Goal: Find contact information: Find contact information

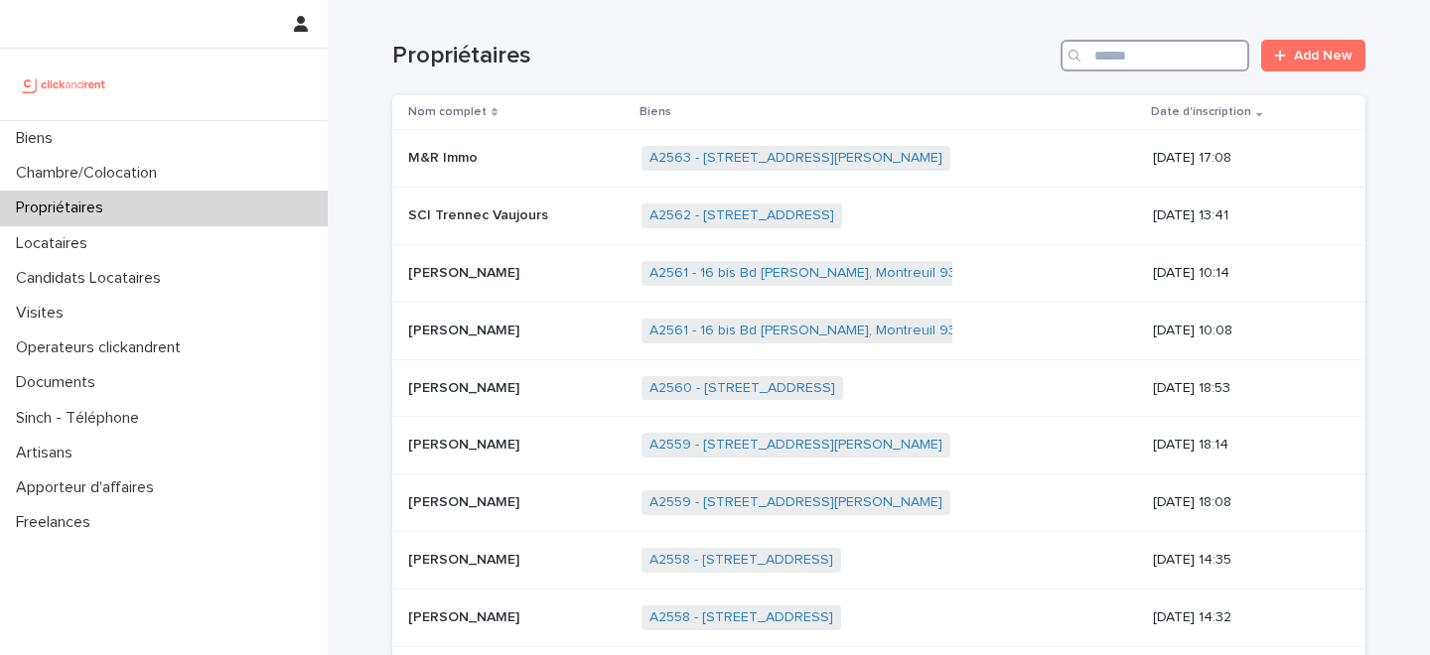
click at [1174, 52] on input "Search" at bounding box center [1155, 56] width 189 height 32
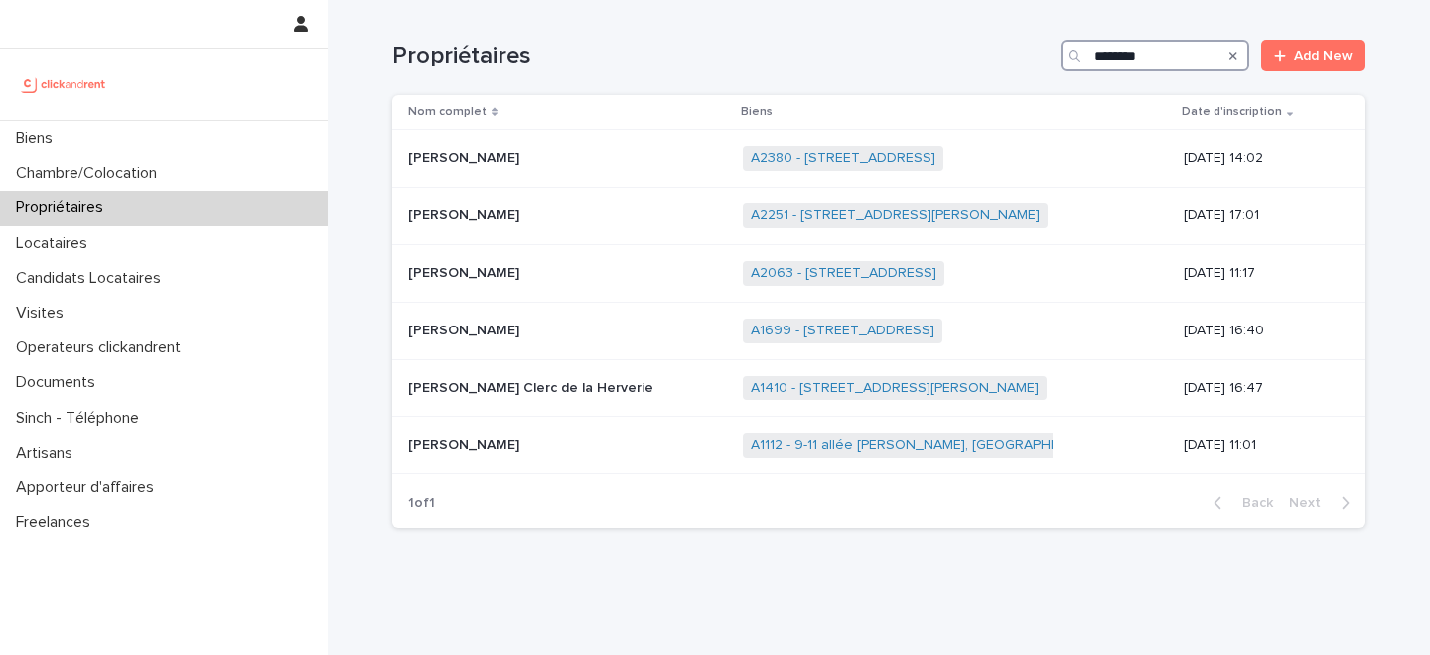
type input "********"
click at [751, 387] on link "A1410 - [STREET_ADDRESS][PERSON_NAME]" at bounding box center [895, 388] width 288 height 17
click at [657, 377] on div "Grégoire Le Clerc de la Herverie Grégoire Le Clerc de la Herverie" at bounding box center [567, 388] width 319 height 33
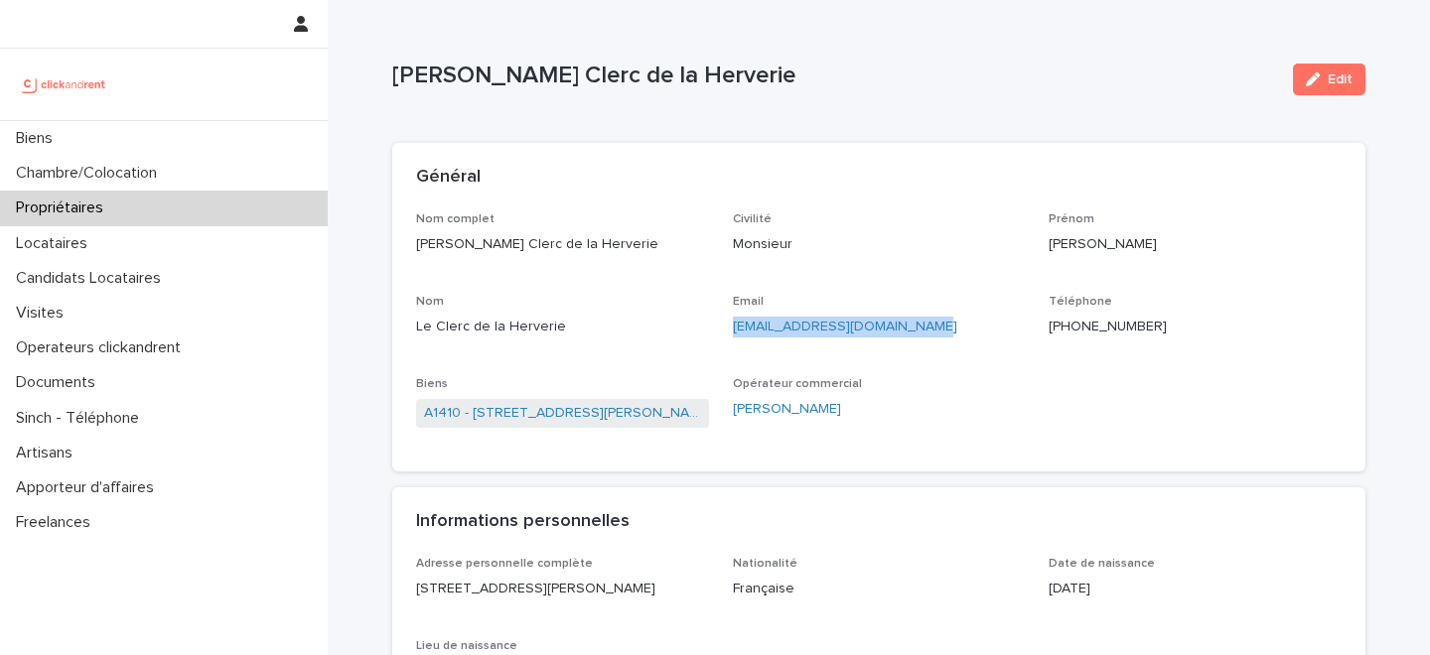
drag, startPoint x: 912, startPoint y: 330, endPoint x: 729, endPoint y: 330, distance: 182.7
click at [729, 330] on div "Nom complet Grégoire Le Clerc de la Herverie Civilité Monsieur Prénom Grégoire …" at bounding box center [878, 330] width 925 height 236
copy link "gregoire-leclerc@hotmail.fr"
click at [193, 209] on div "Propriétaires" at bounding box center [164, 208] width 328 height 35
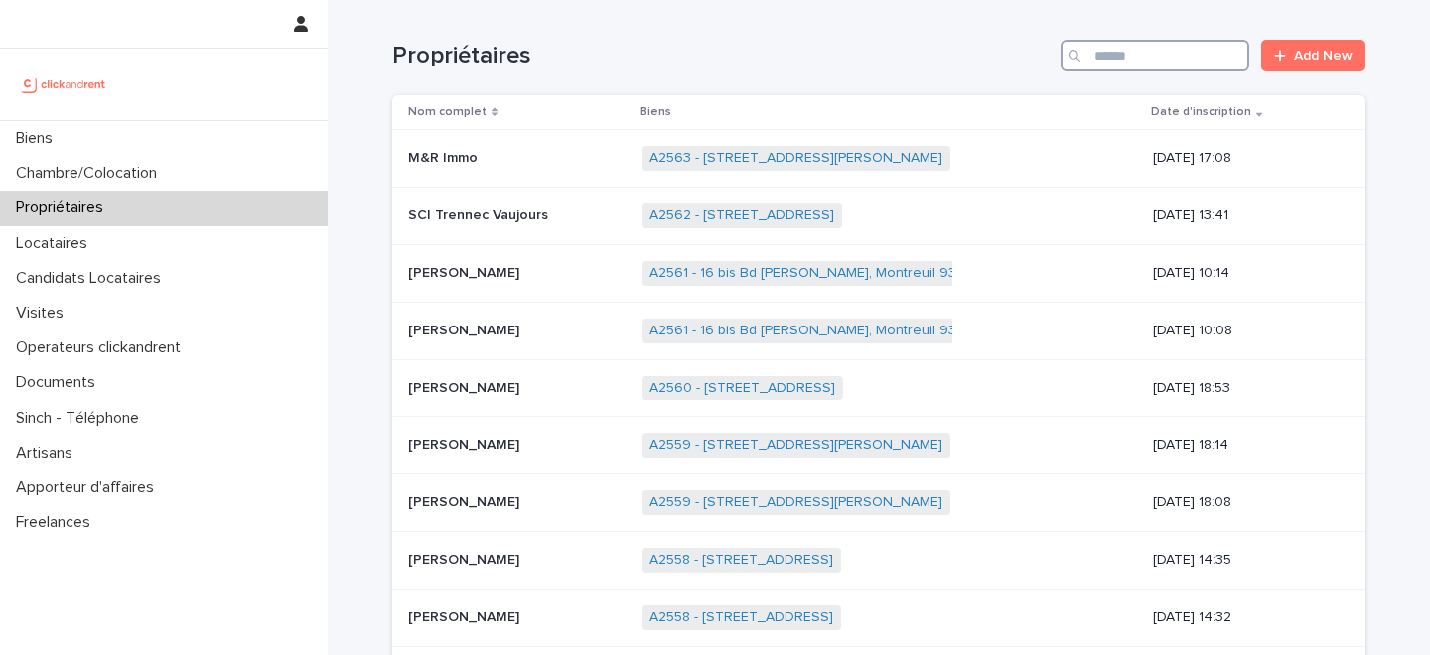
click at [1186, 55] on input "Search" at bounding box center [1155, 56] width 189 height 32
type input "*****"
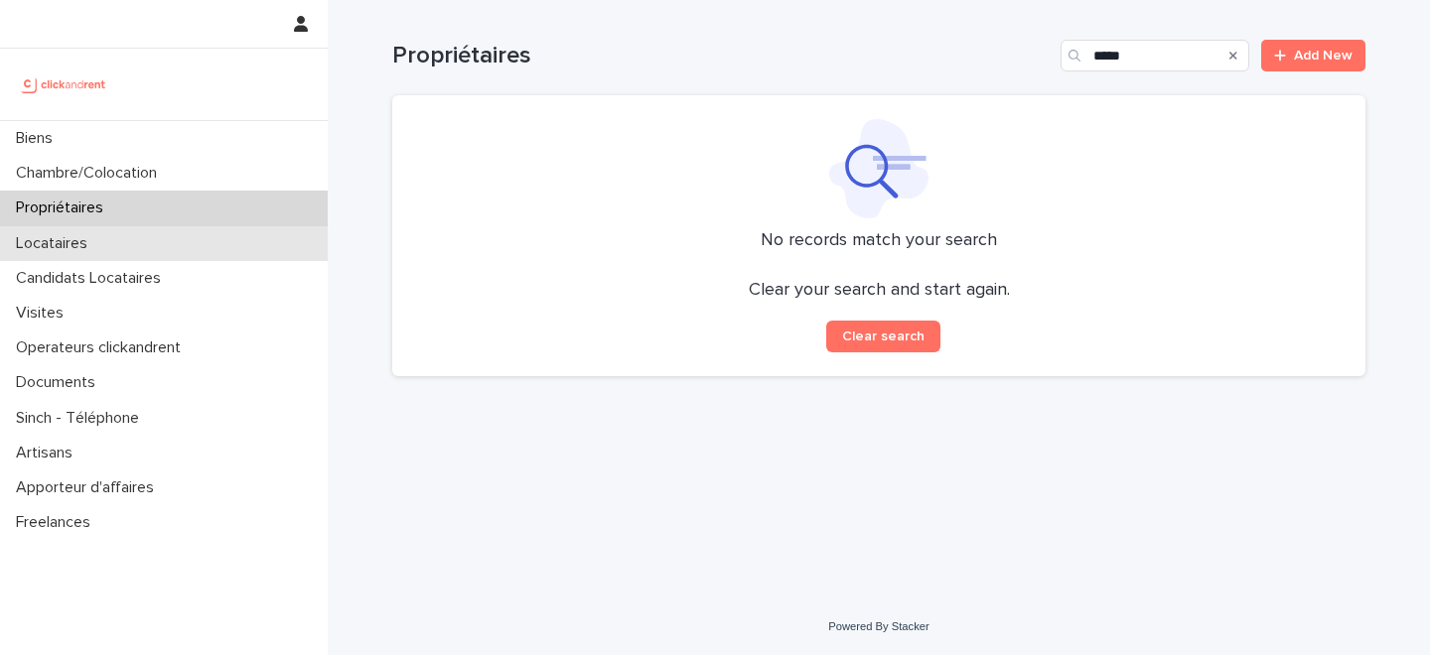
click at [183, 259] on div "Locataires" at bounding box center [164, 243] width 328 height 35
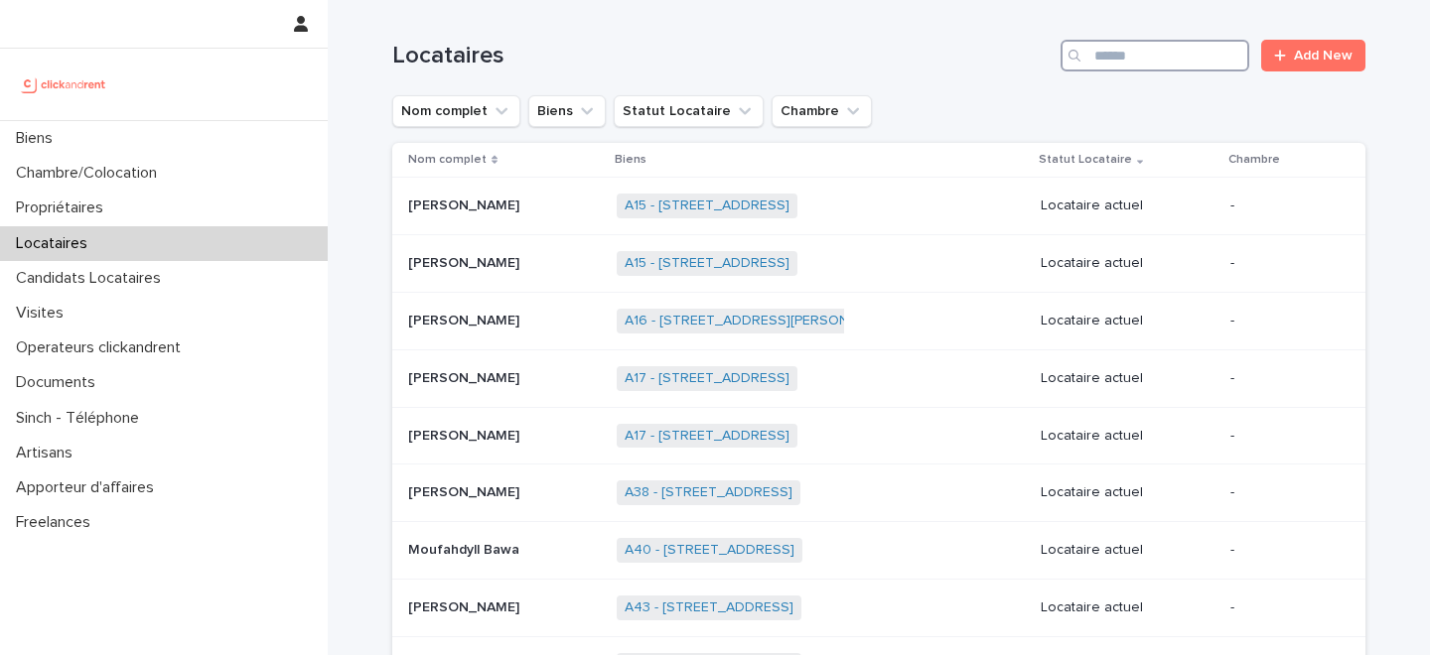
click at [1173, 48] on input "Search" at bounding box center [1155, 56] width 189 height 32
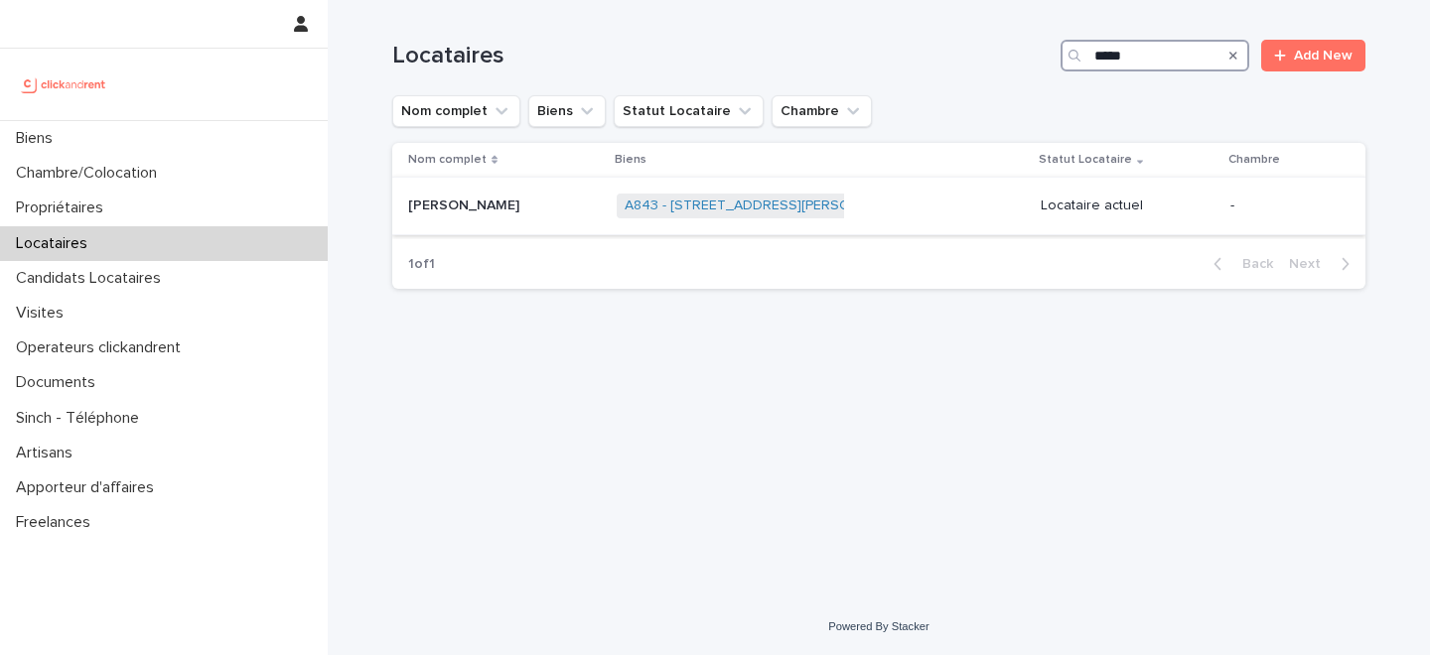
type input "*****"
click at [557, 218] on div "Van Phounsouk Tong Van Phounsouk Tong" at bounding box center [504, 206] width 193 height 33
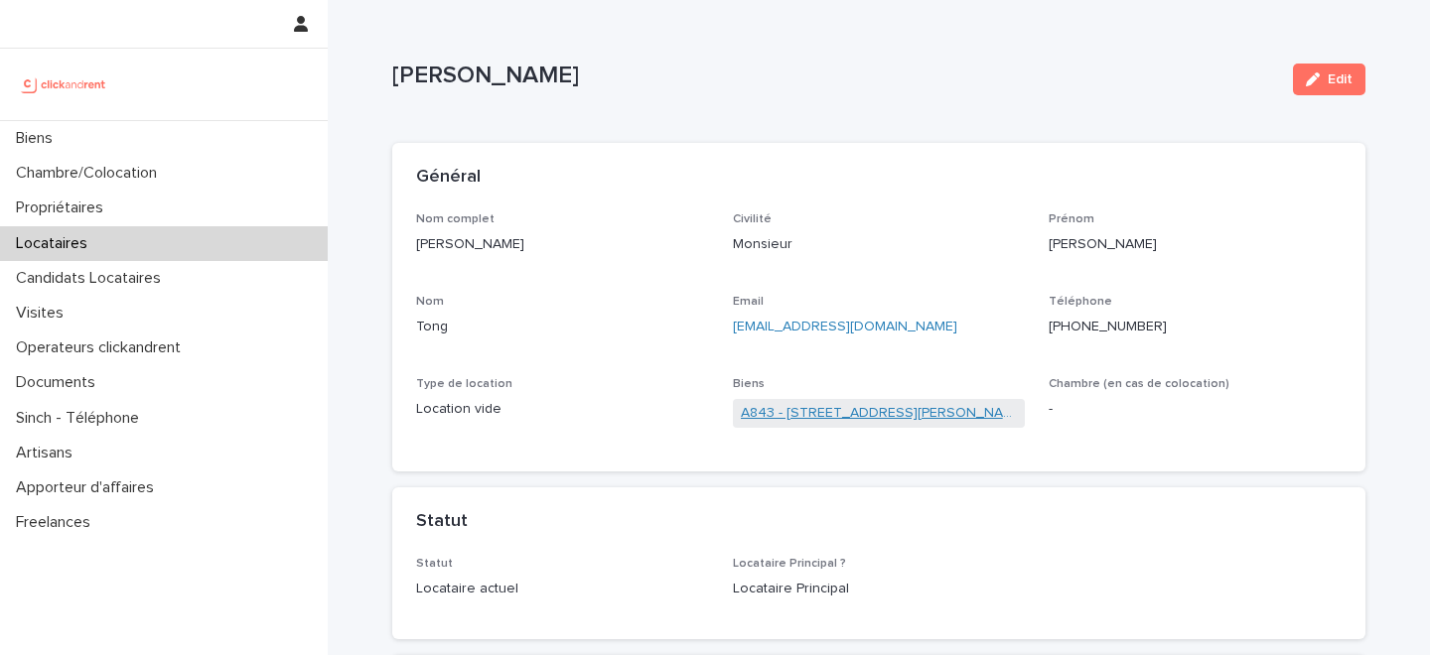
click at [829, 408] on link "A843 - 122 C rue Joliot Curie, Tassin-La-Demi-Lune 69160" at bounding box center [879, 413] width 277 height 21
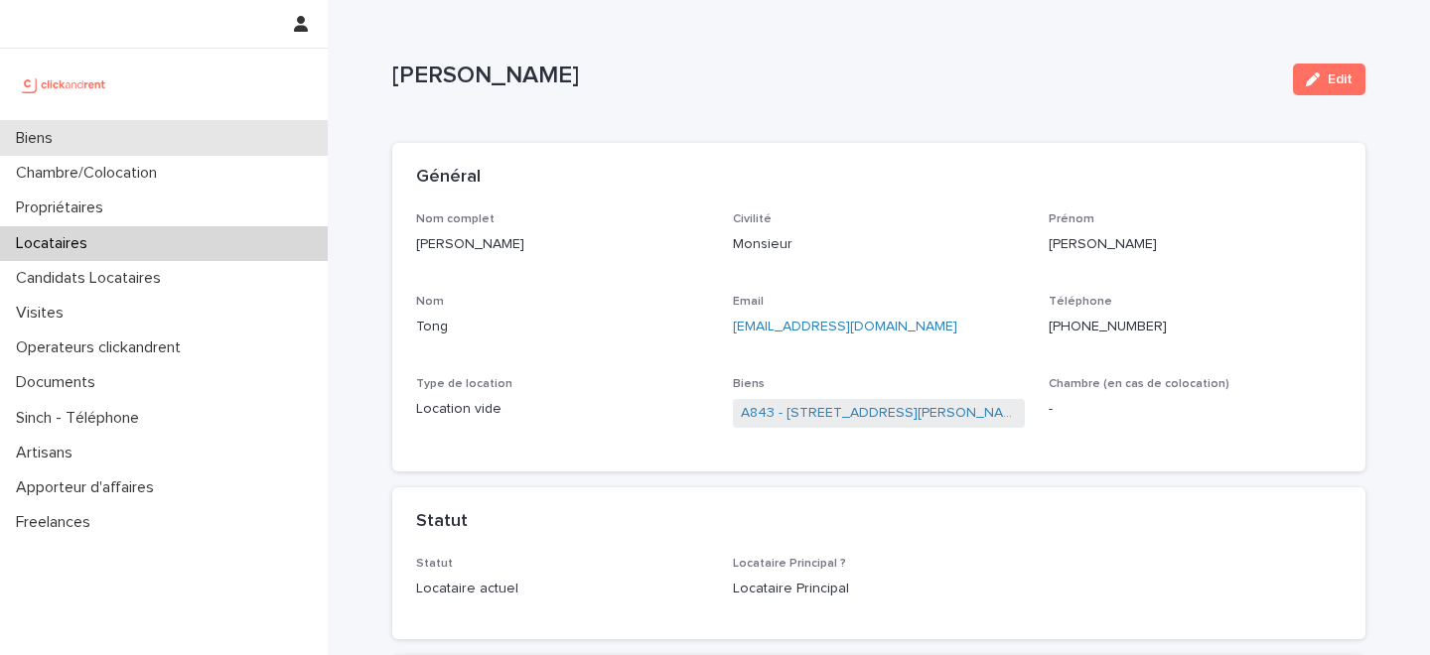
click at [170, 147] on div "Biens" at bounding box center [164, 138] width 328 height 35
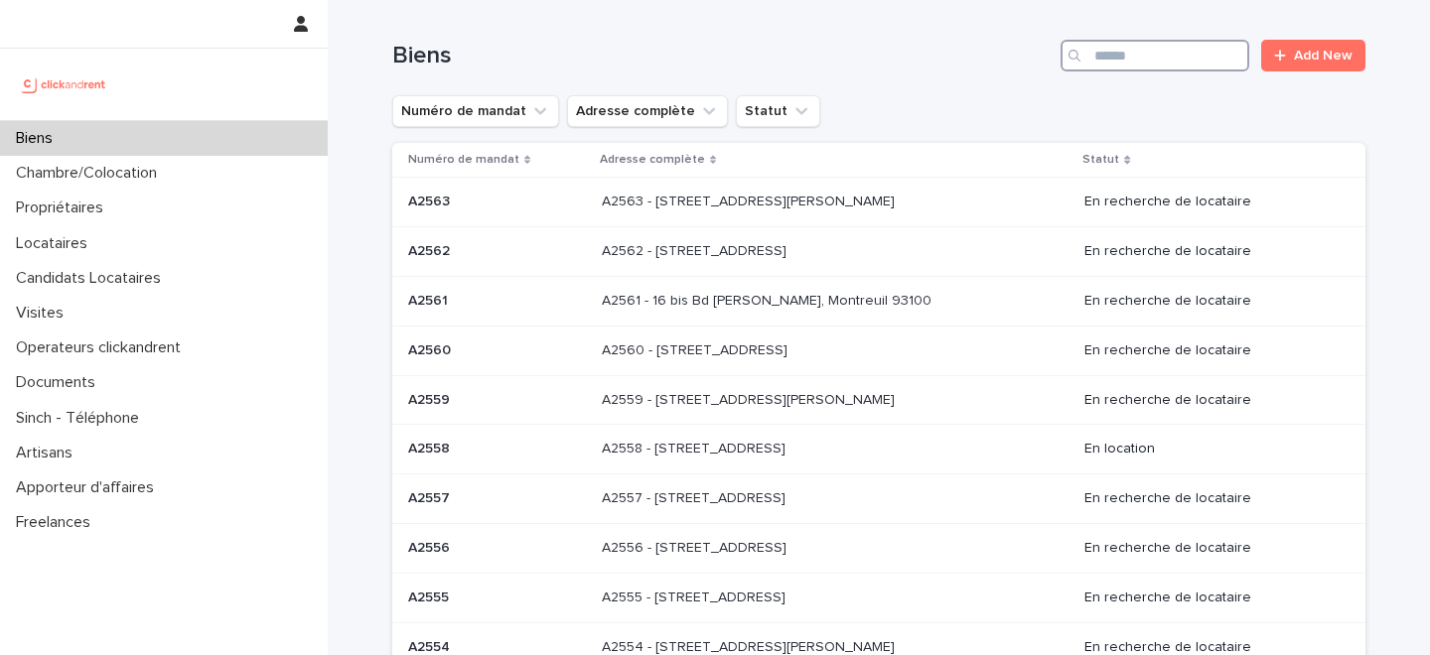
click at [1159, 69] on input "Search" at bounding box center [1155, 56] width 189 height 32
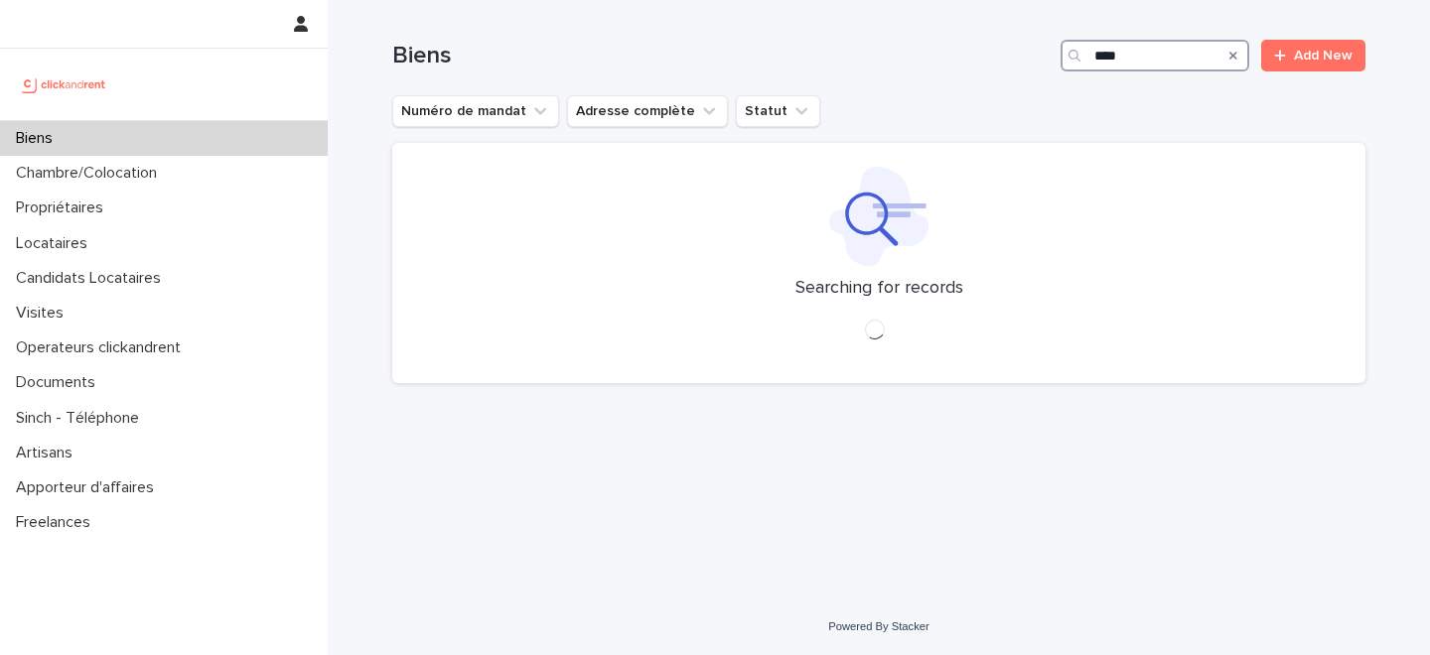
type input "*****"
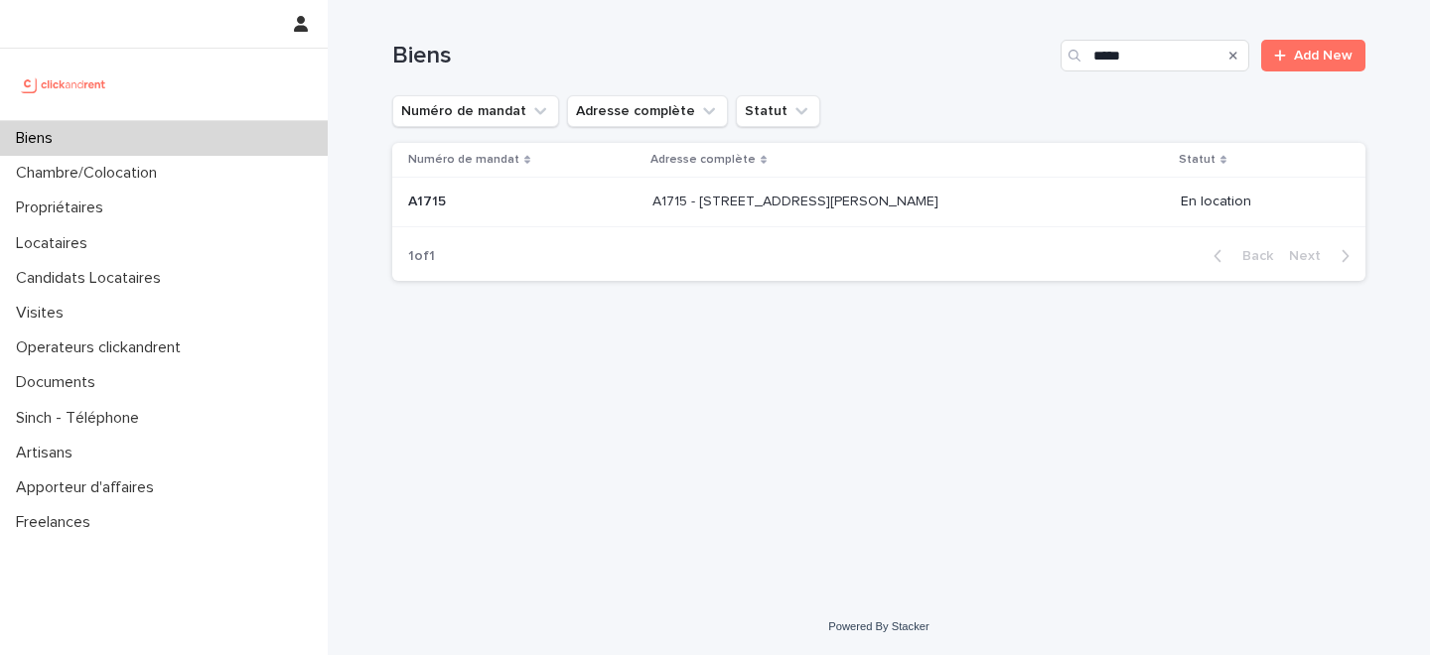
click at [807, 199] on p "A1715 - 2 Allée Claire Bretécher, Colombes 92700" at bounding box center [797, 200] width 290 height 21
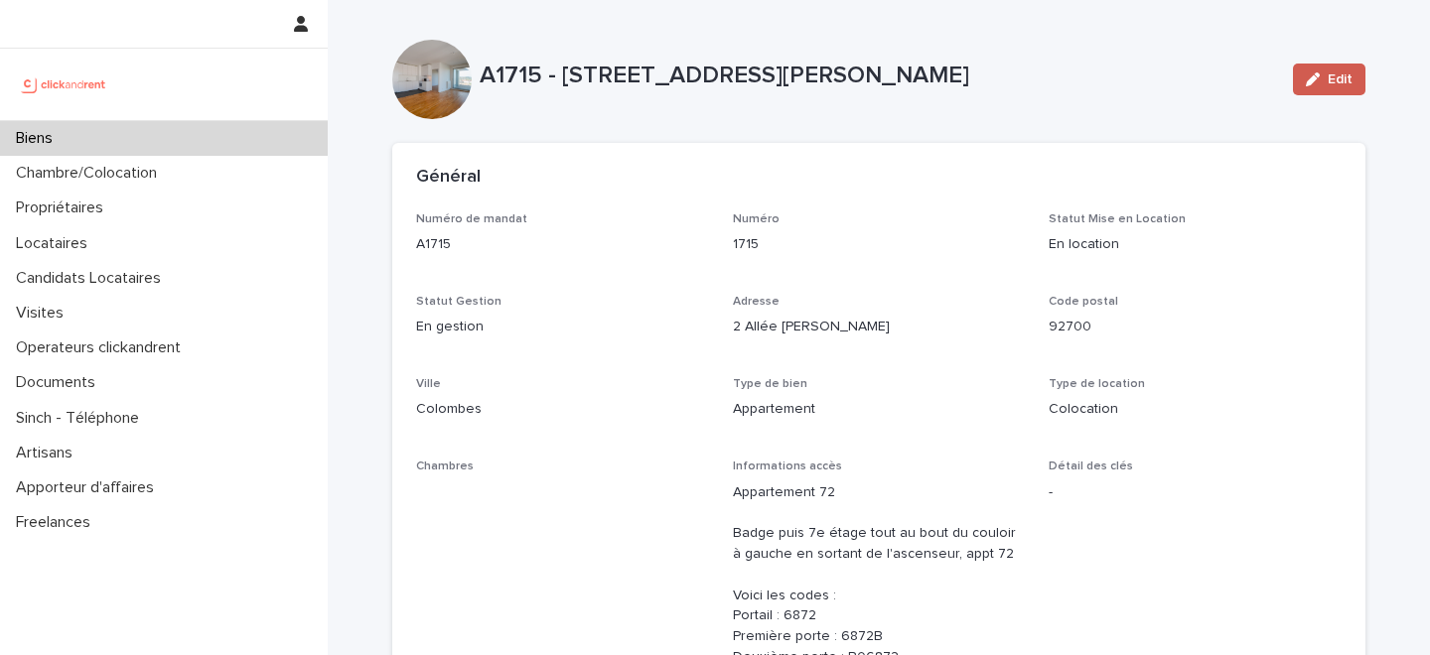
click at [1326, 80] on div "button" at bounding box center [1317, 79] width 22 height 14
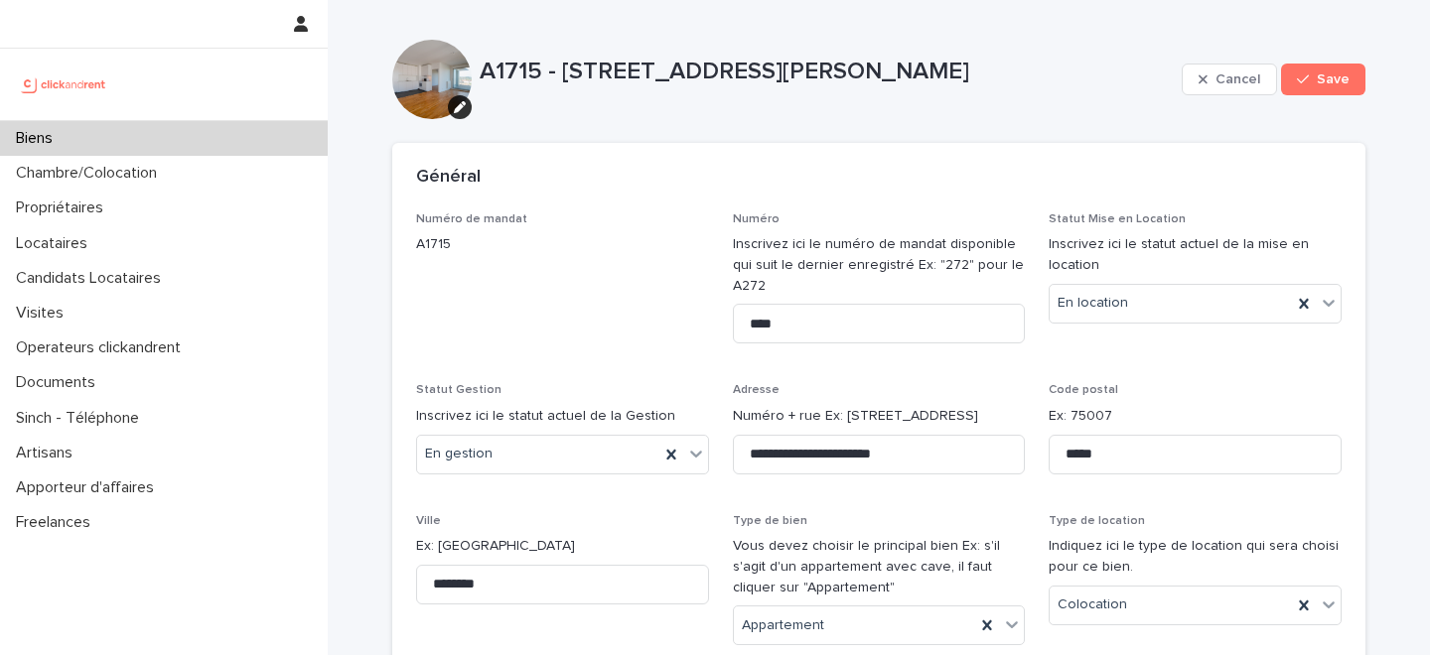
scroll to position [10482, 0]
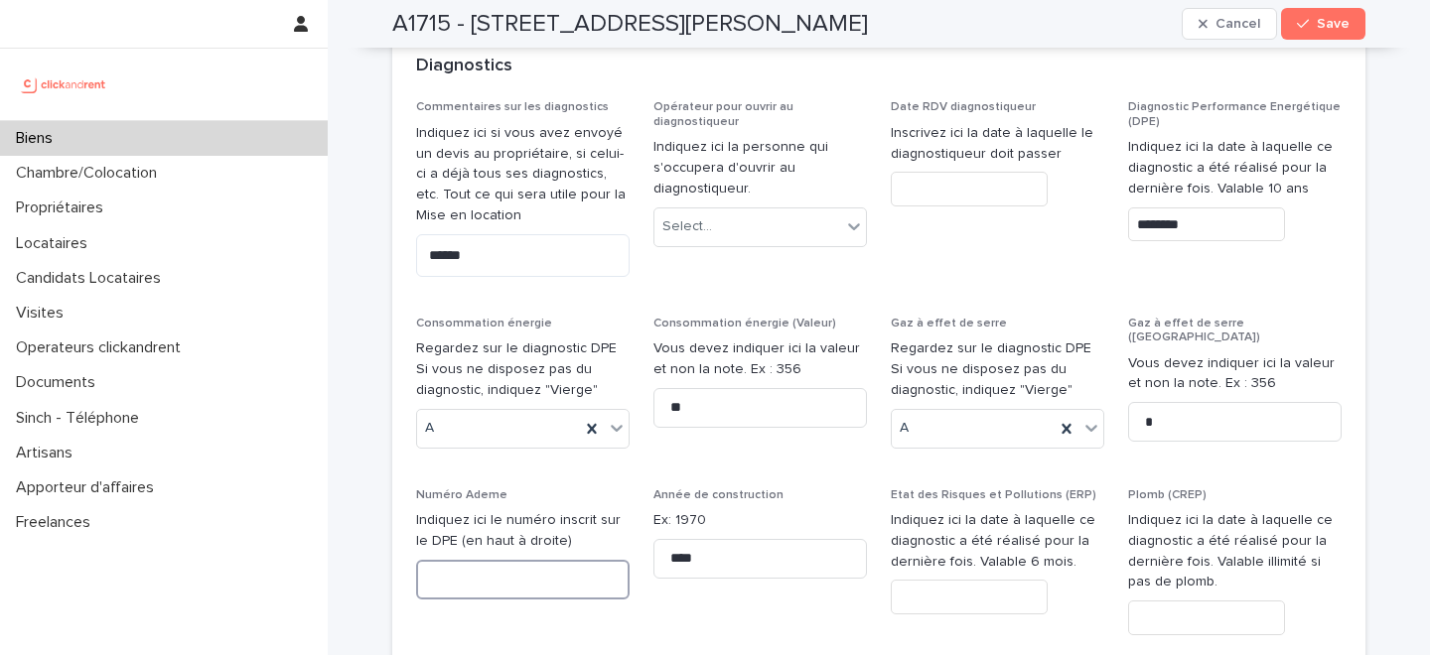
click at [550, 560] on input at bounding box center [522, 580] width 213 height 40
paste input "**********"
type input "**********"
click at [1326, 20] on span "Save" at bounding box center [1333, 24] width 33 height 14
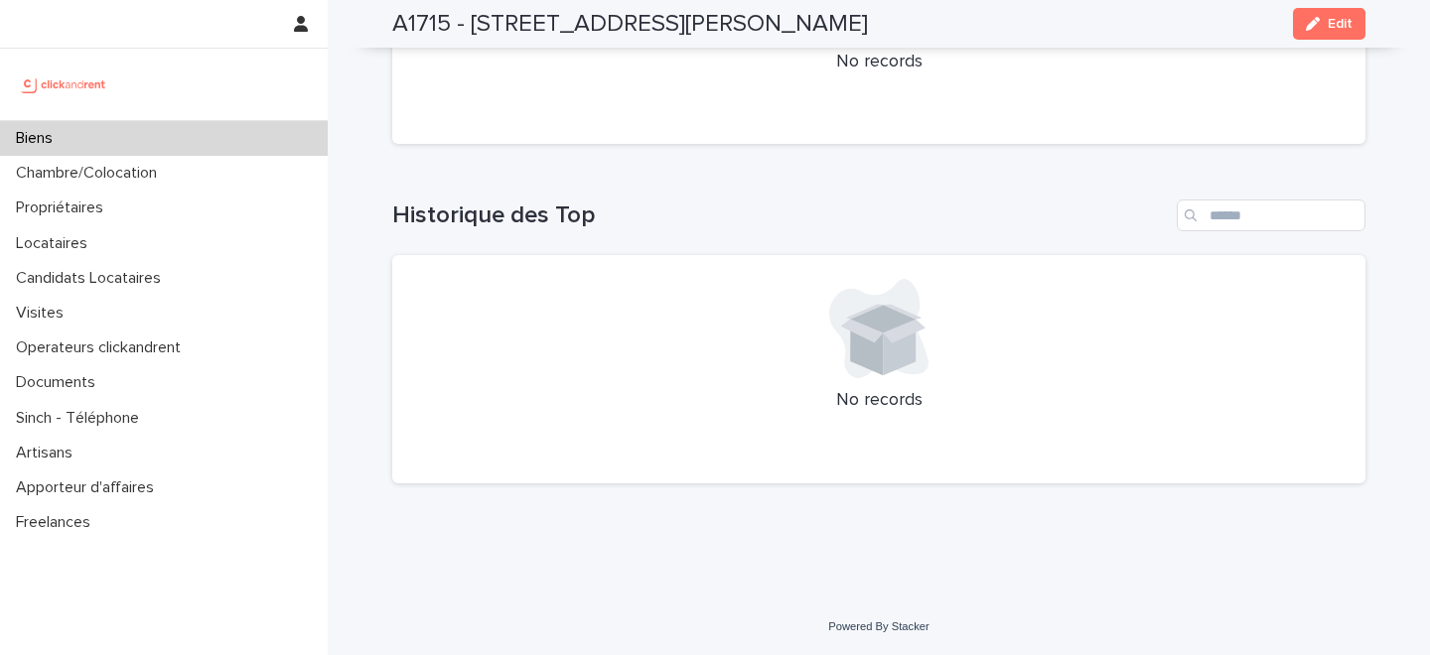
scroll to position [6696, 0]
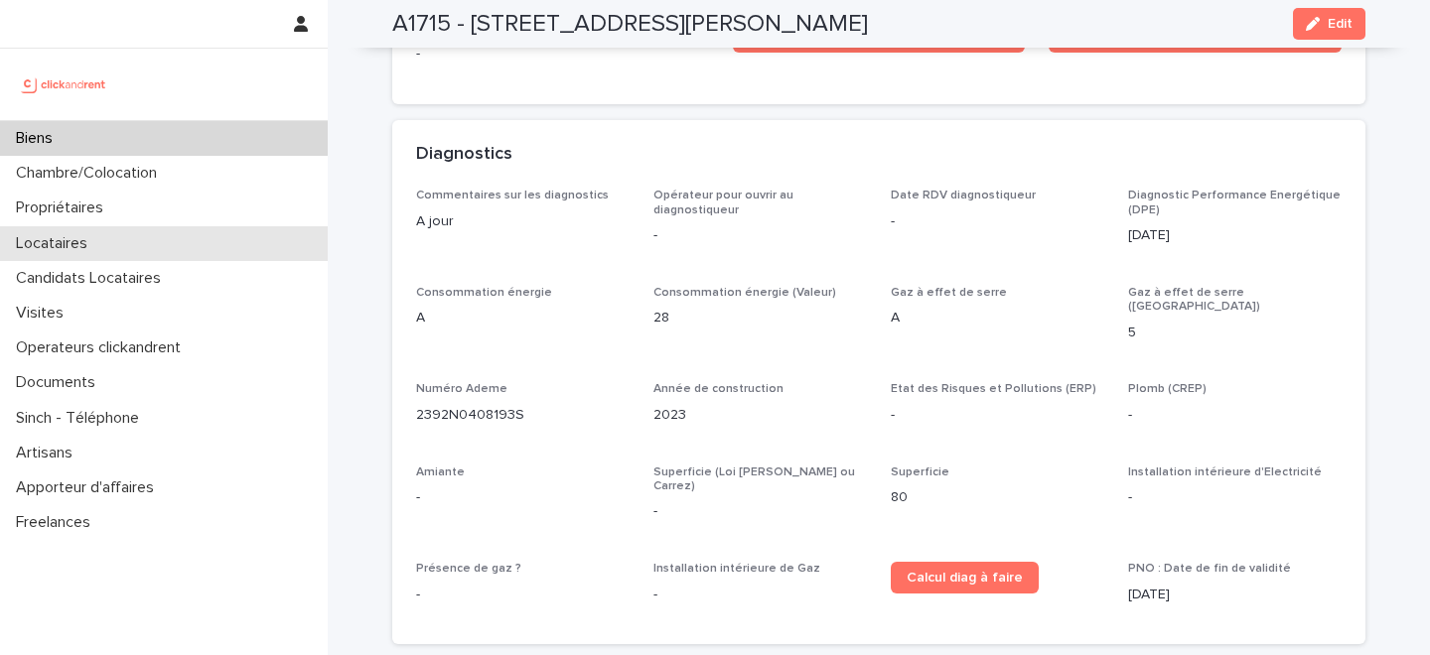
click at [173, 255] on div "Locataires" at bounding box center [164, 243] width 328 height 35
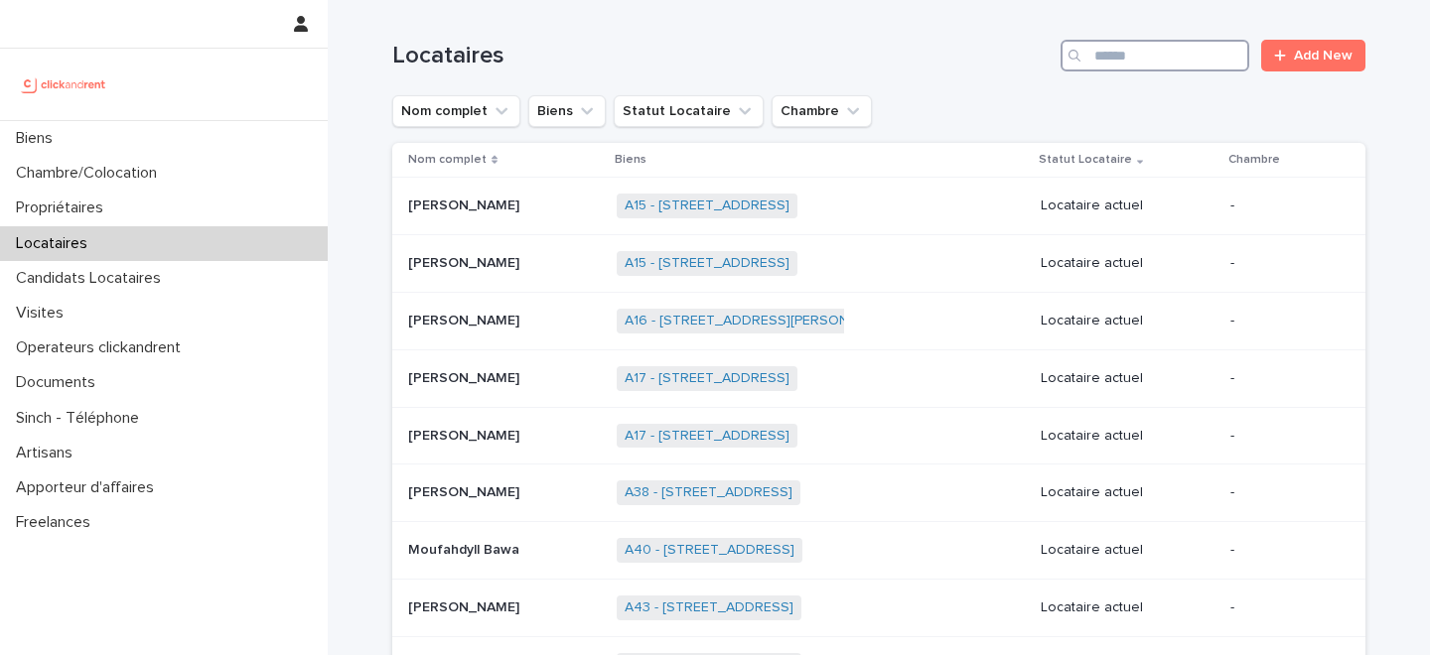
click at [1129, 61] on input "Search" at bounding box center [1155, 56] width 189 height 32
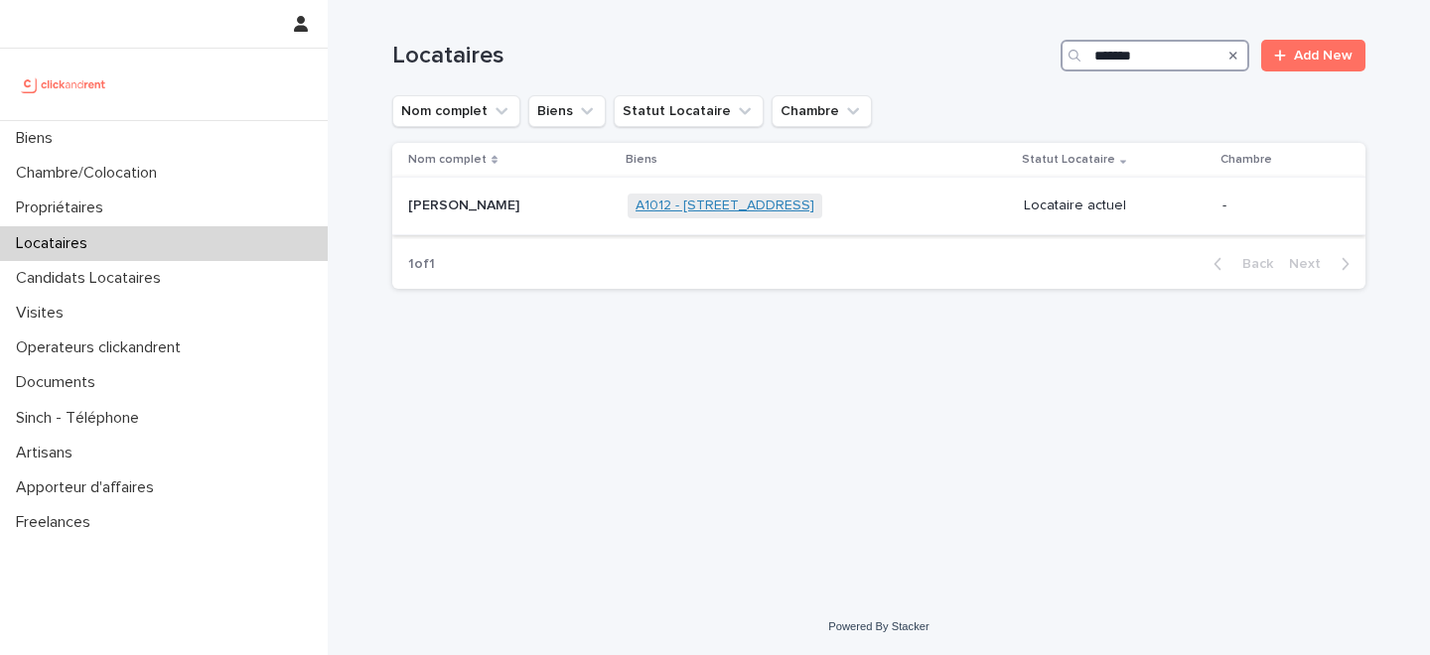
type input "*******"
click at [643, 204] on link "A1012 - 9 rue Crevier, Rouen 76000" at bounding box center [725, 206] width 179 height 17
click at [558, 208] on p at bounding box center [510, 206] width 204 height 17
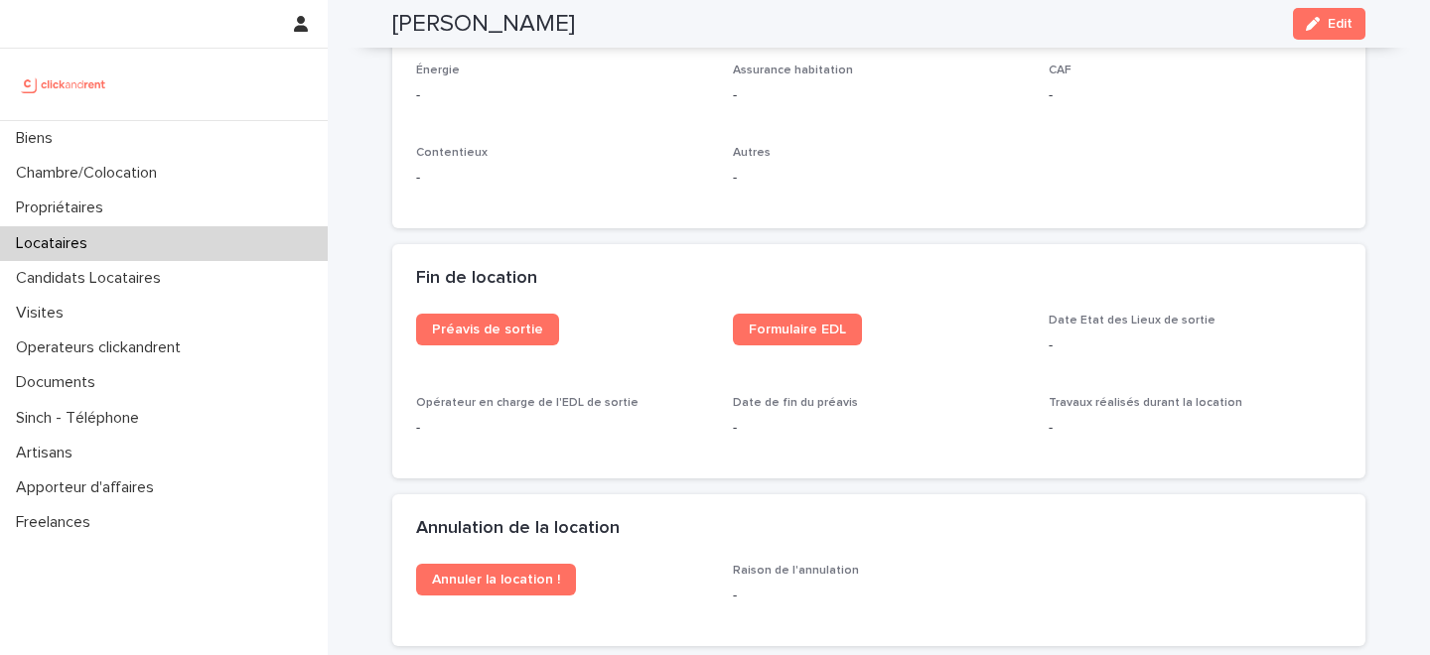
scroll to position [2238, 0]
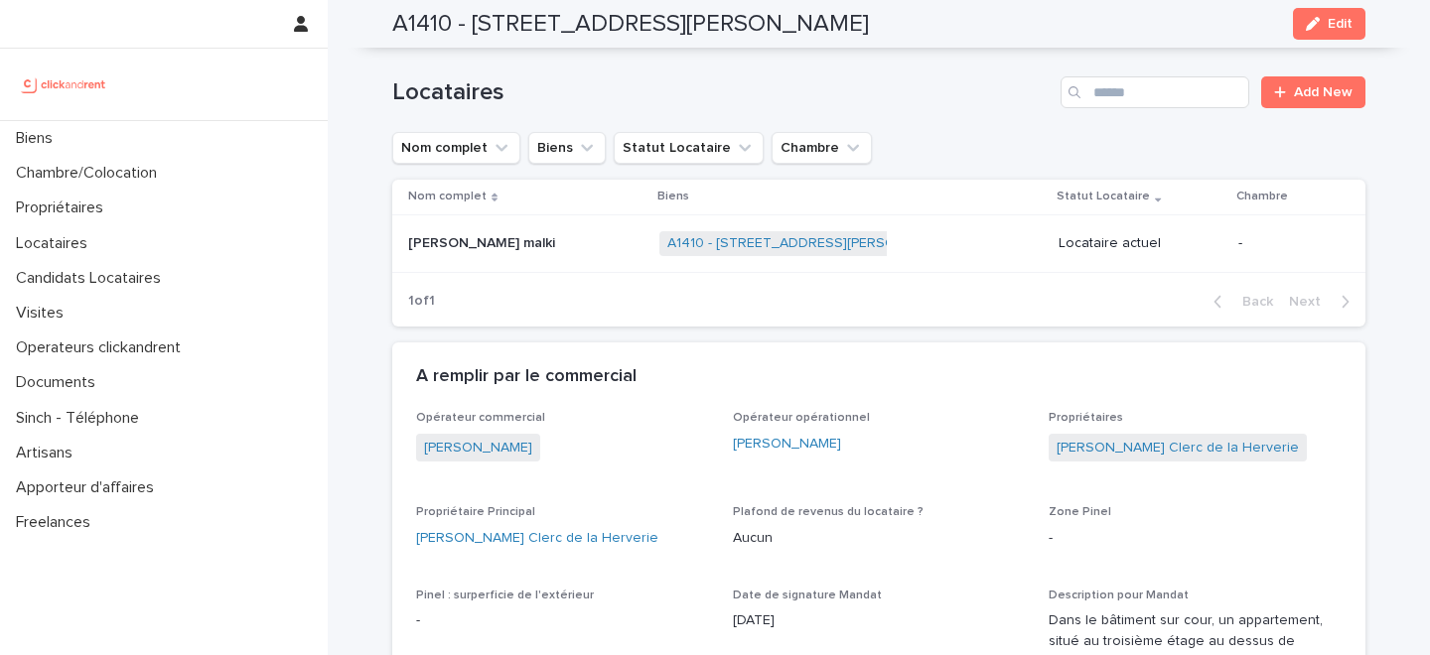
scroll to position [1014, 0]
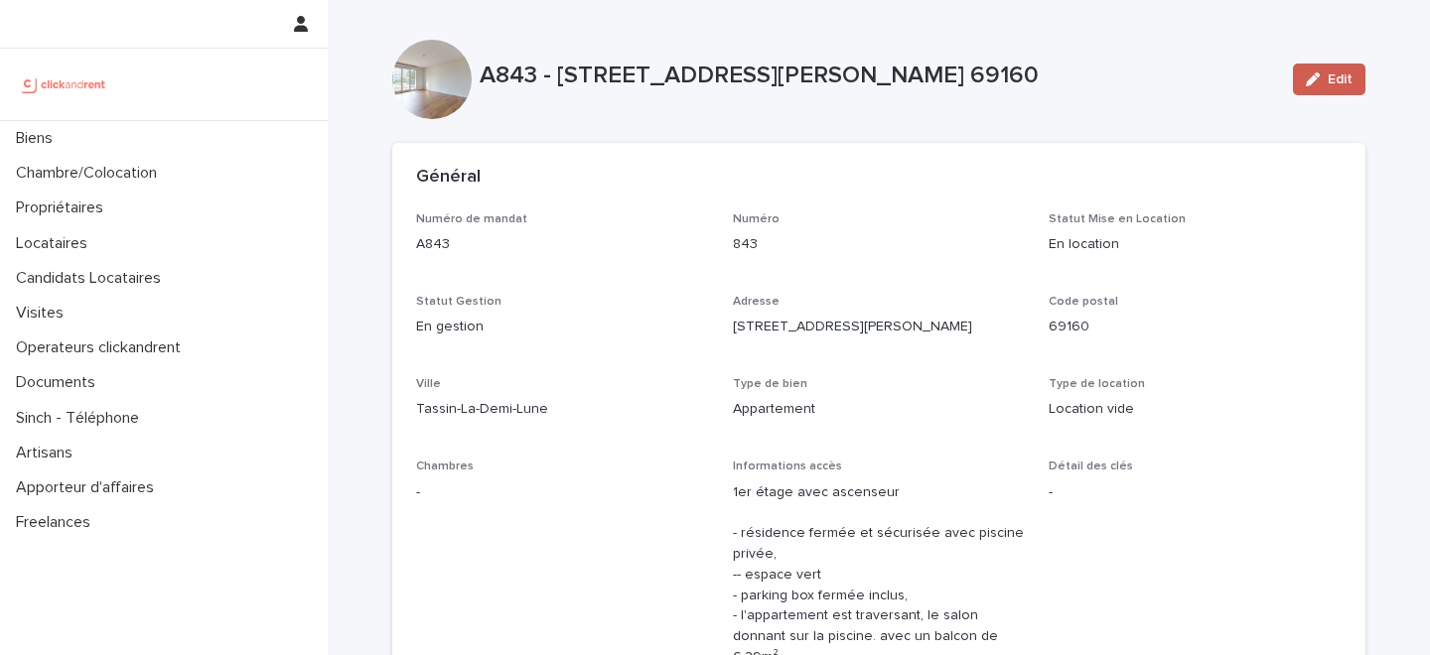
click at [1331, 72] on span "Edit" at bounding box center [1340, 79] width 25 height 14
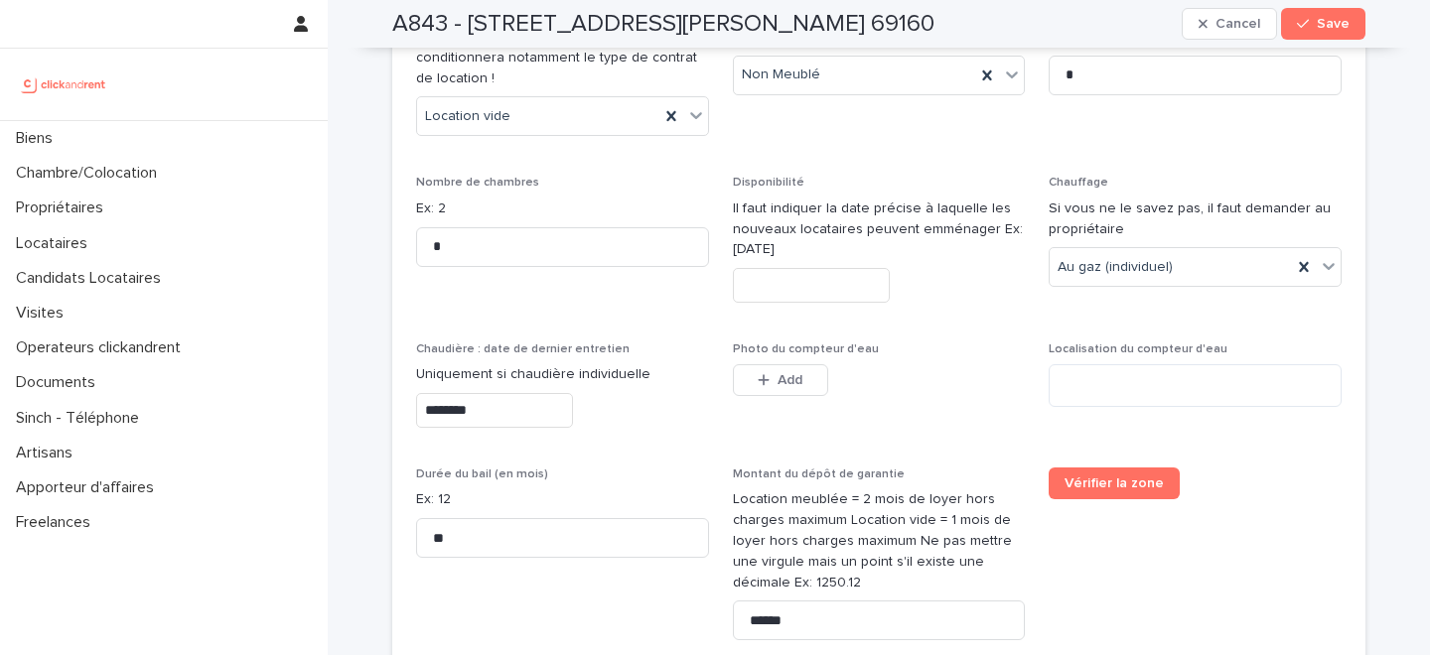
scroll to position [3561, 0]
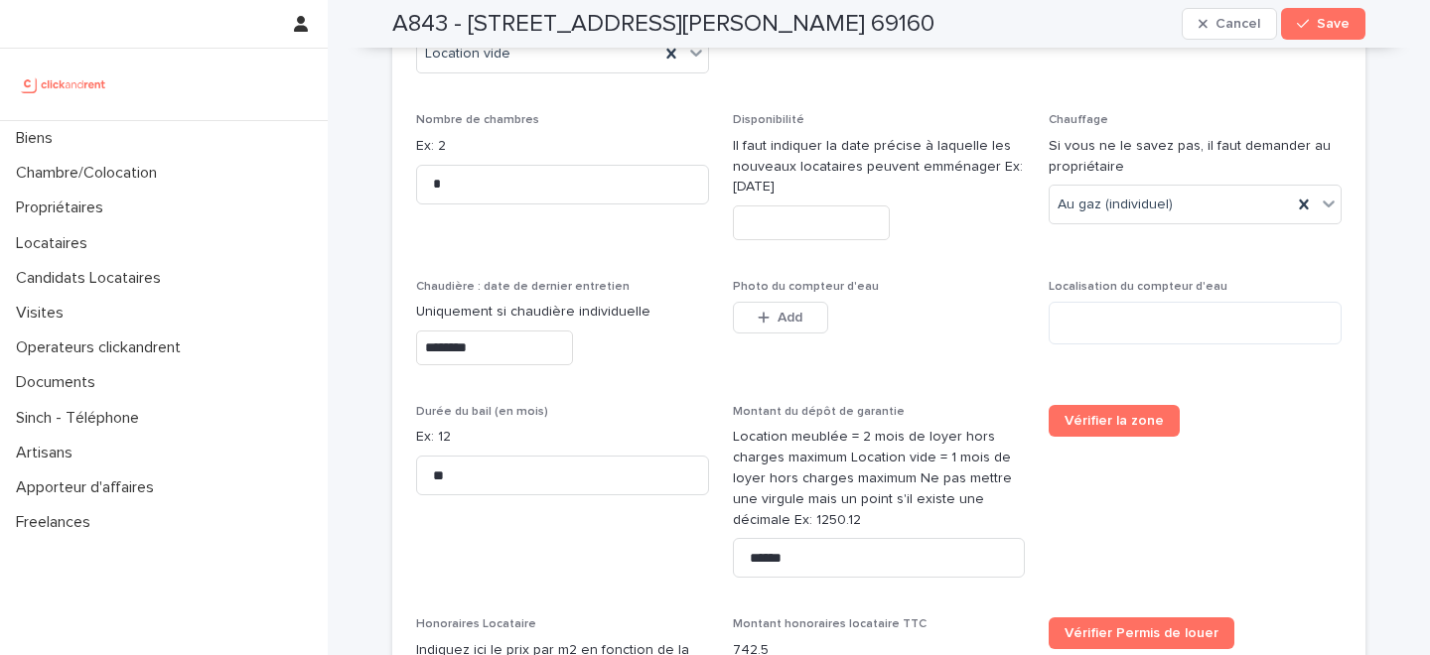
click at [453, 331] on input "********" at bounding box center [494, 348] width 157 height 35
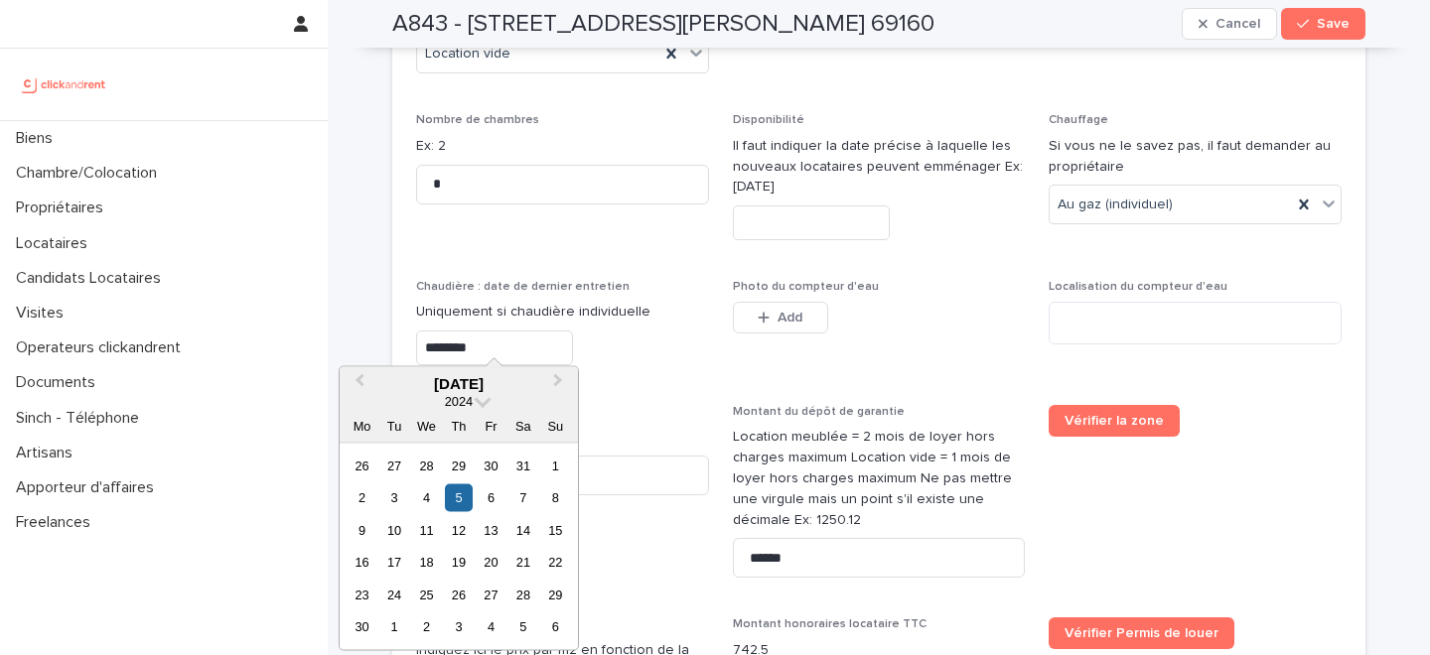
click at [453, 331] on input "********" at bounding box center [494, 348] width 157 height 35
type input "*********"
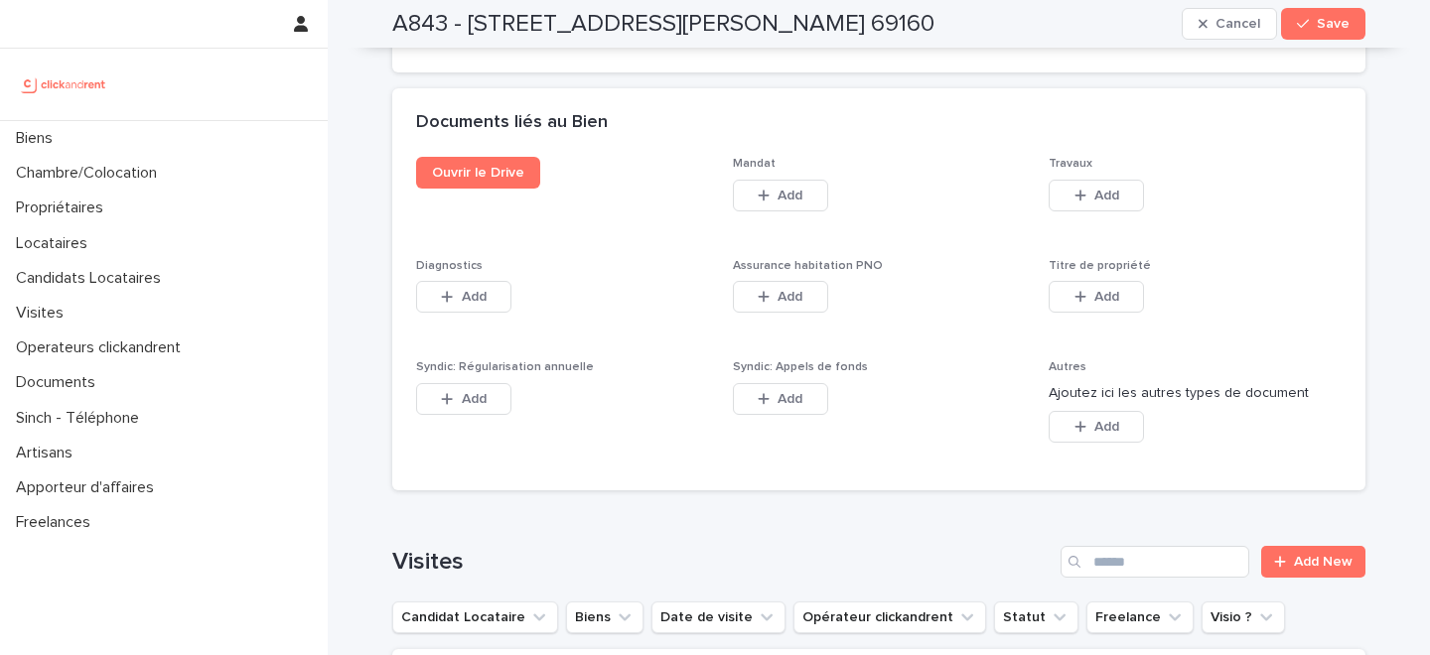
scroll to position [11273, 0]
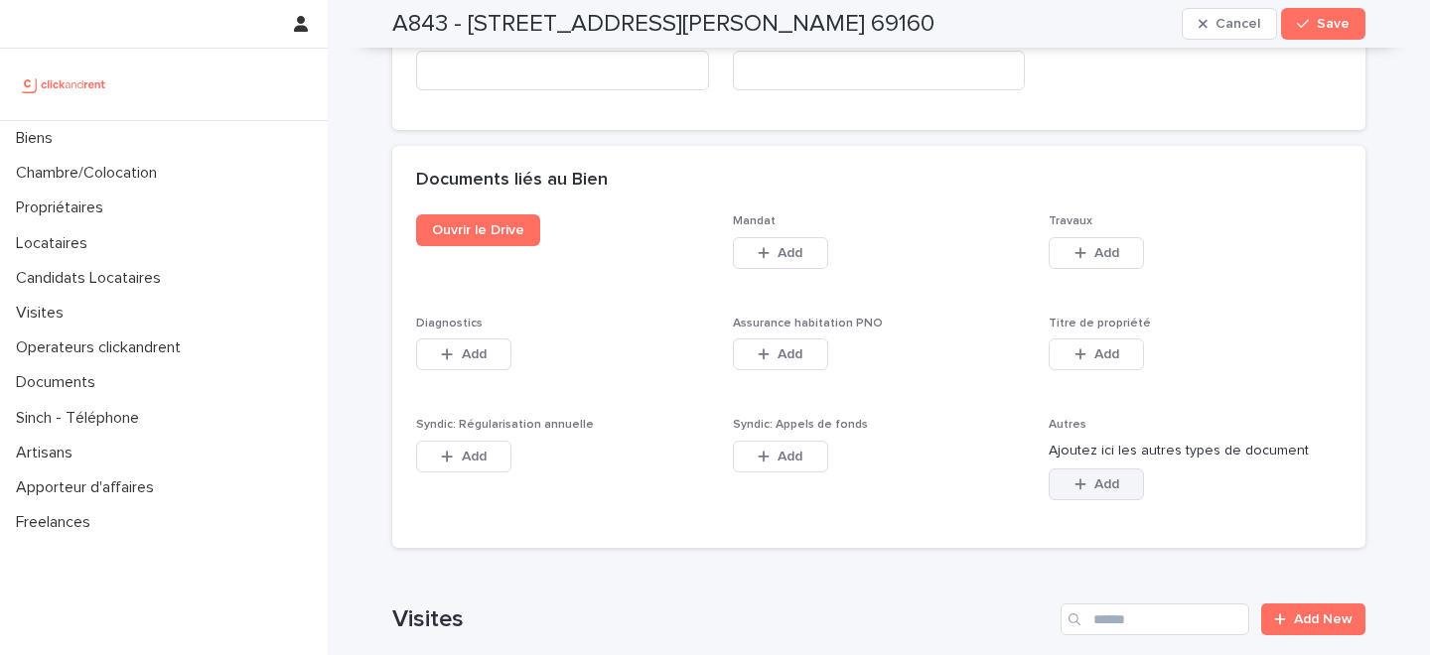
click at [1083, 469] on button "Add" at bounding box center [1096, 485] width 95 height 32
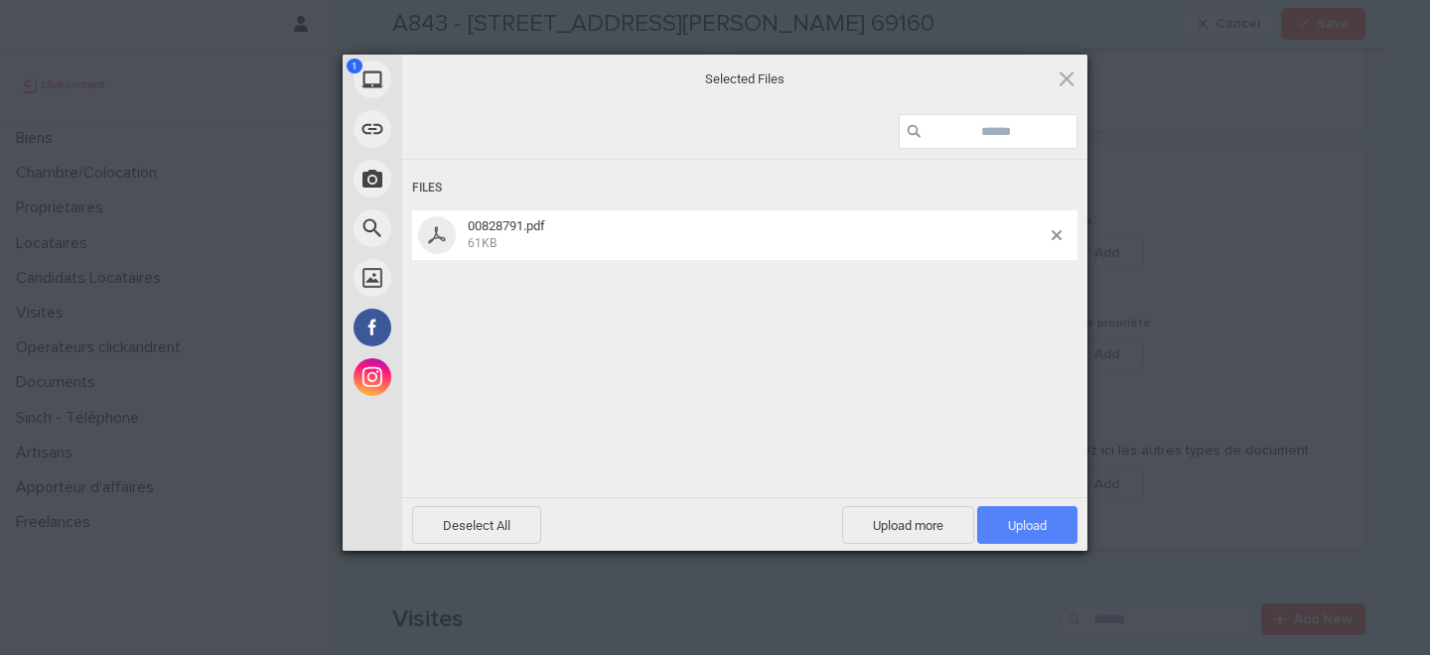
click at [995, 521] on span "Upload 1" at bounding box center [1027, 525] width 100 height 38
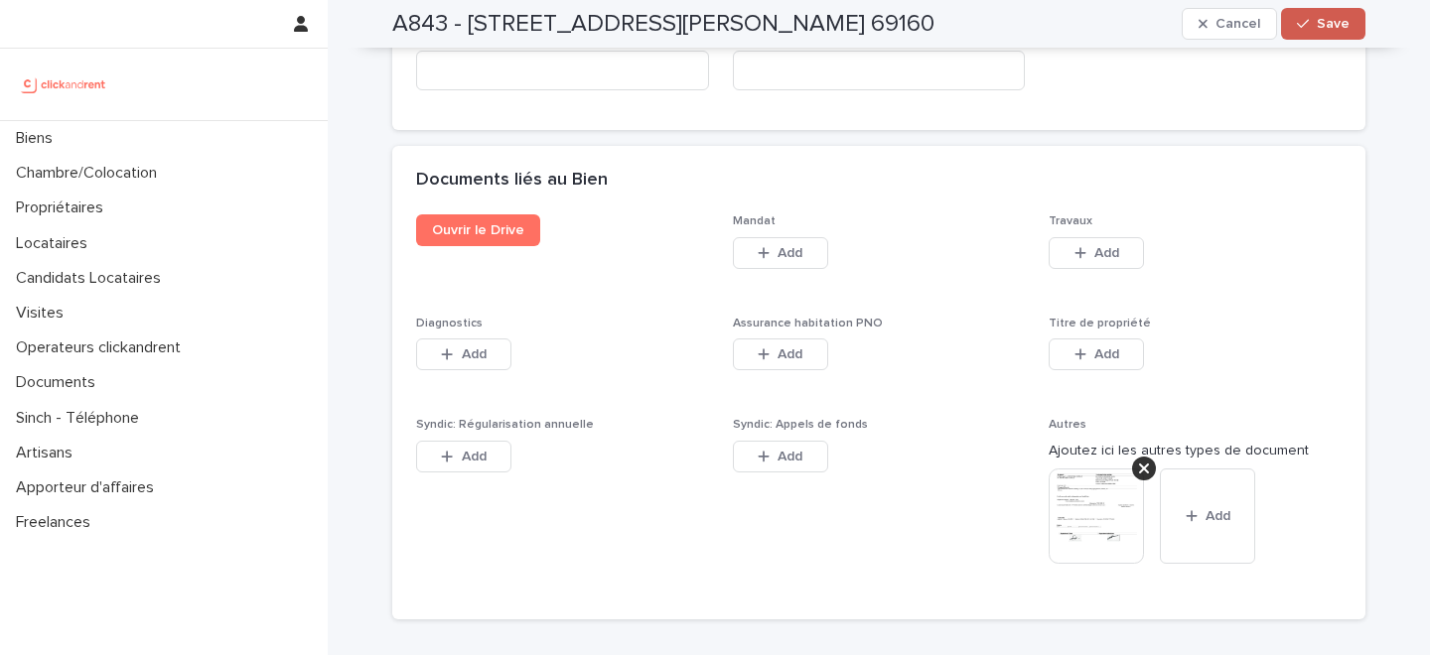
click at [1332, 23] on span "Save" at bounding box center [1333, 24] width 33 height 14
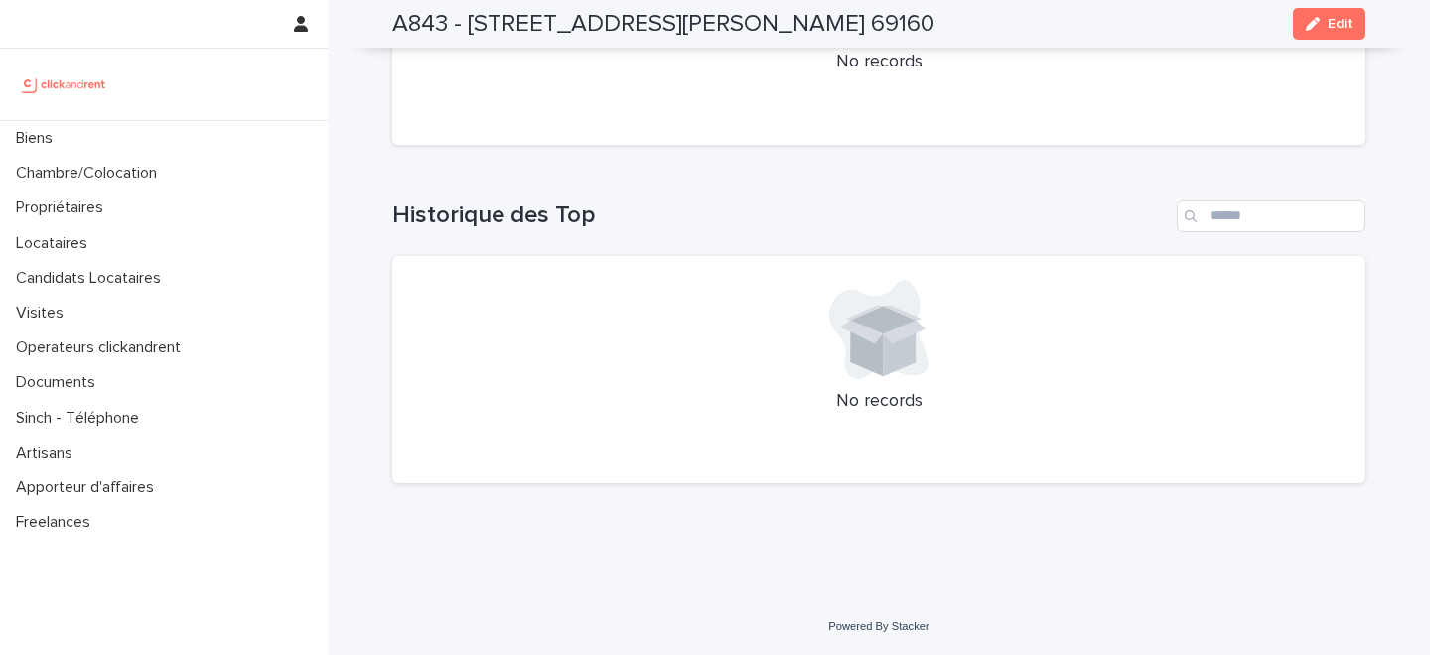
scroll to position [7604, 0]
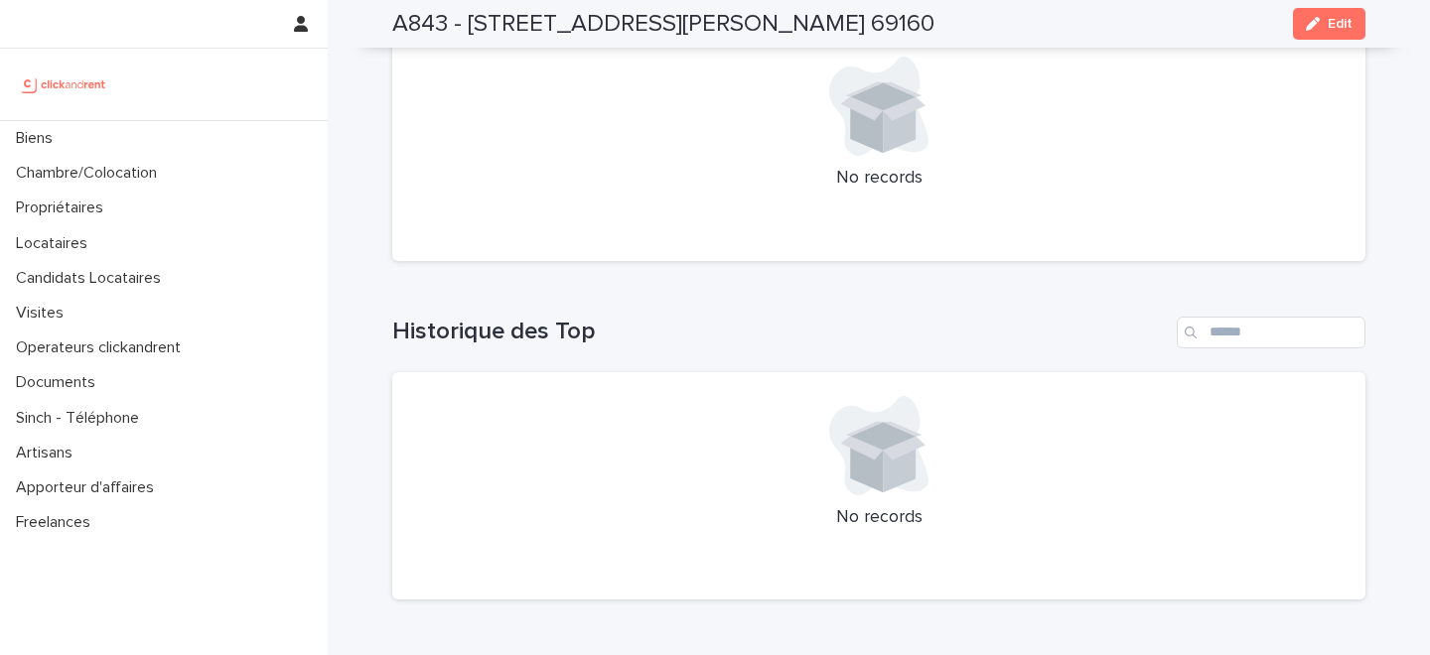
click at [1340, 25] on span "Edit" at bounding box center [1340, 24] width 25 height 14
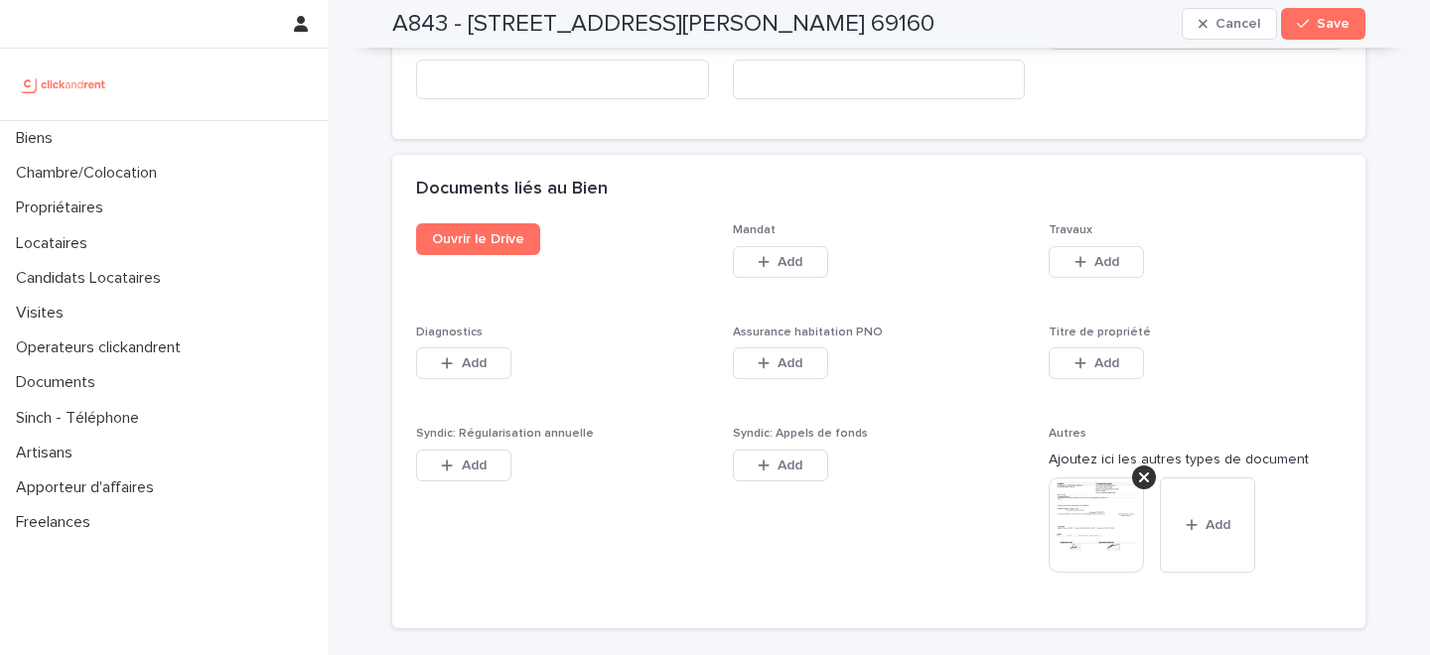
scroll to position [11236, 0]
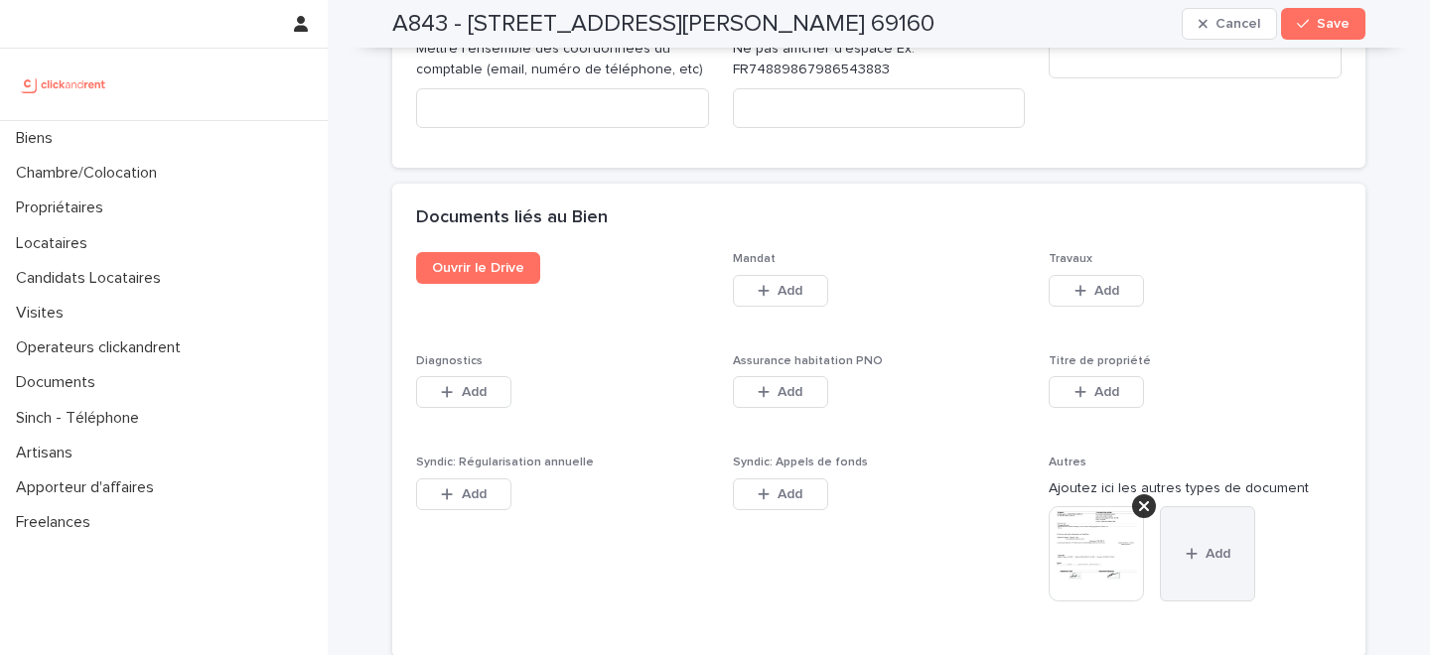
click at [1199, 547] on div "button" at bounding box center [1196, 554] width 20 height 14
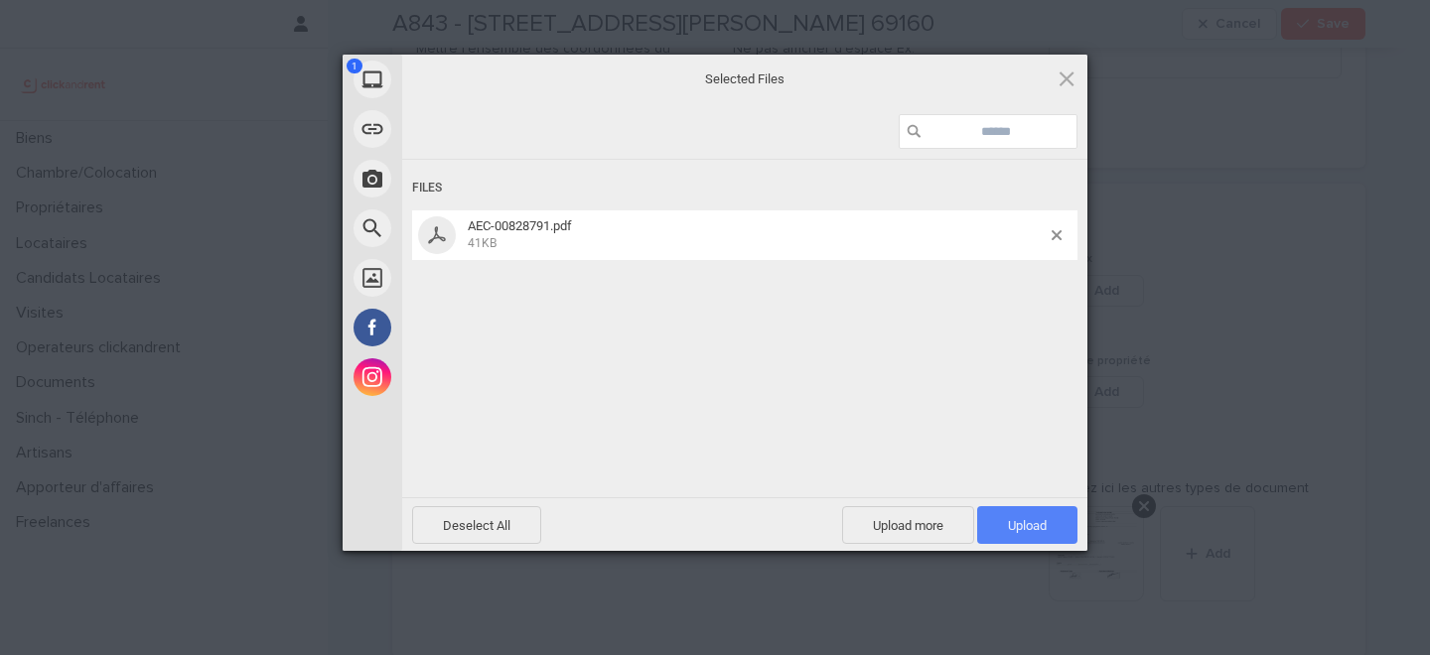
click at [991, 528] on span "Upload 1" at bounding box center [1027, 525] width 100 height 38
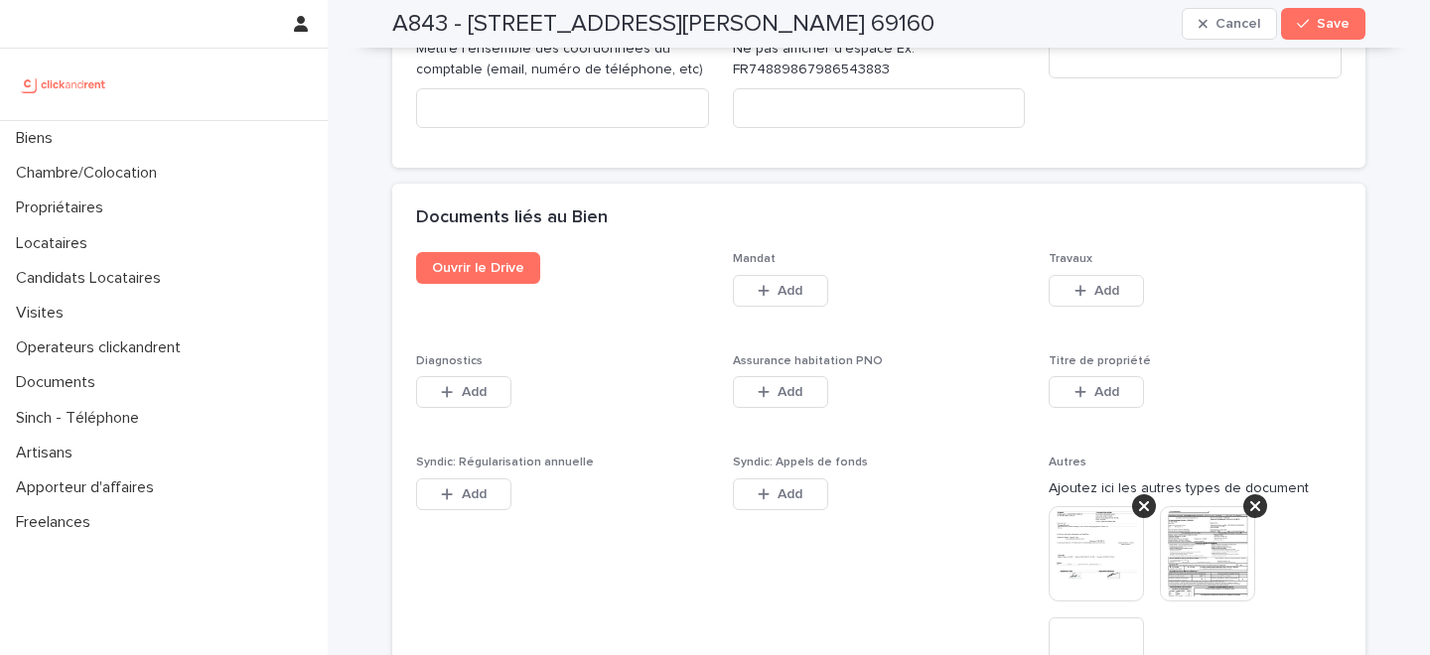
click at [1320, 31] on button "Save" at bounding box center [1323, 24] width 84 height 32
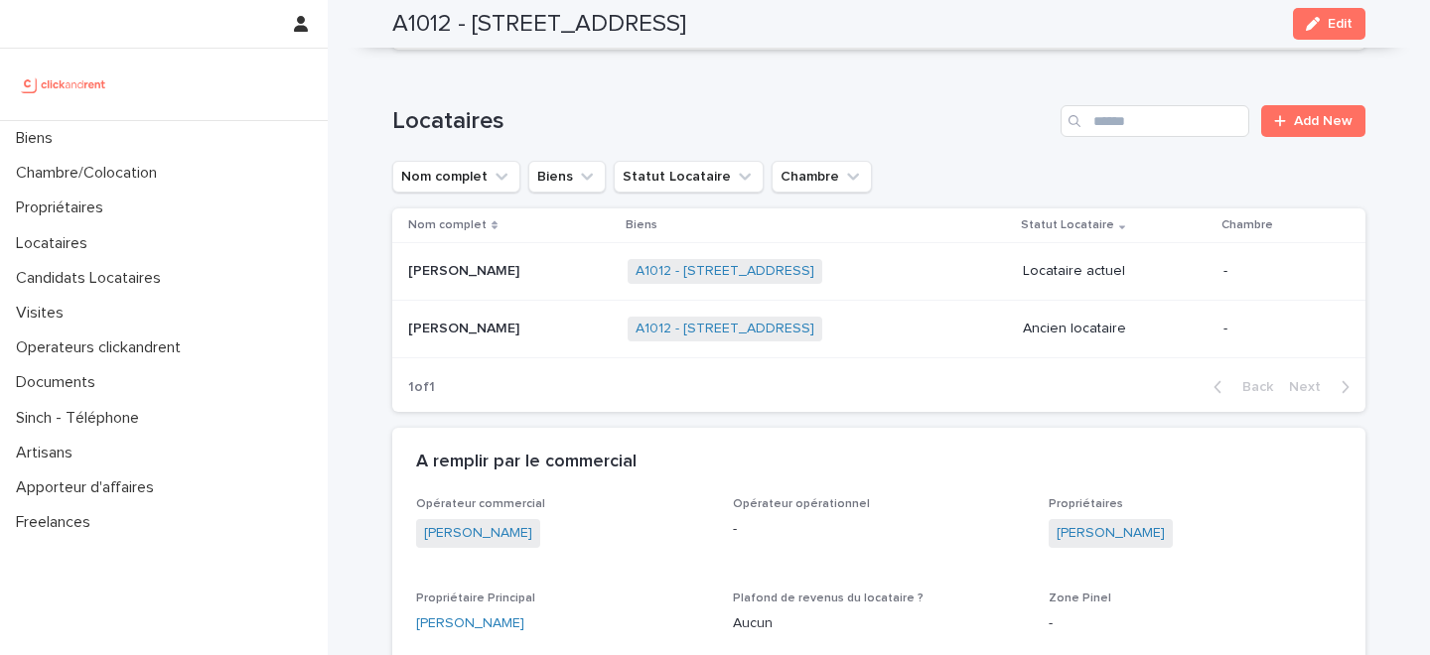
scroll to position [925, 0]
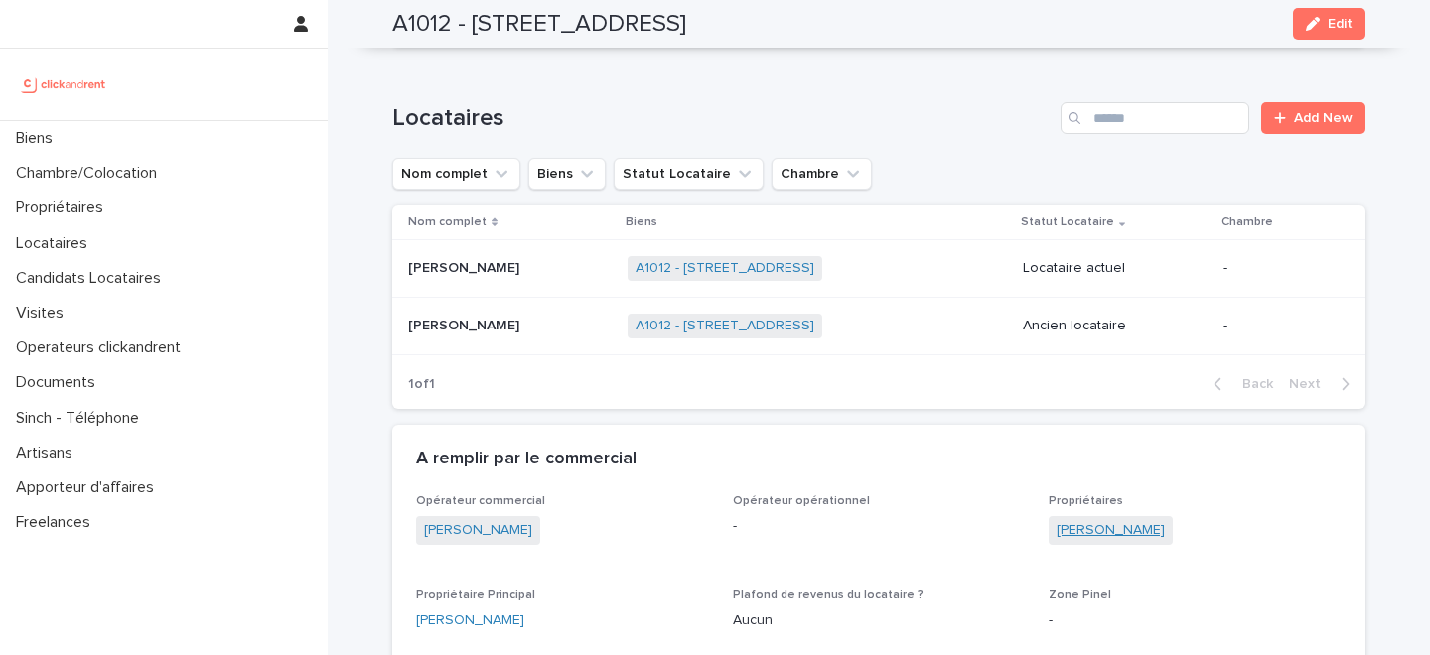
click at [1083, 531] on link "[PERSON_NAME]" at bounding box center [1111, 530] width 108 height 21
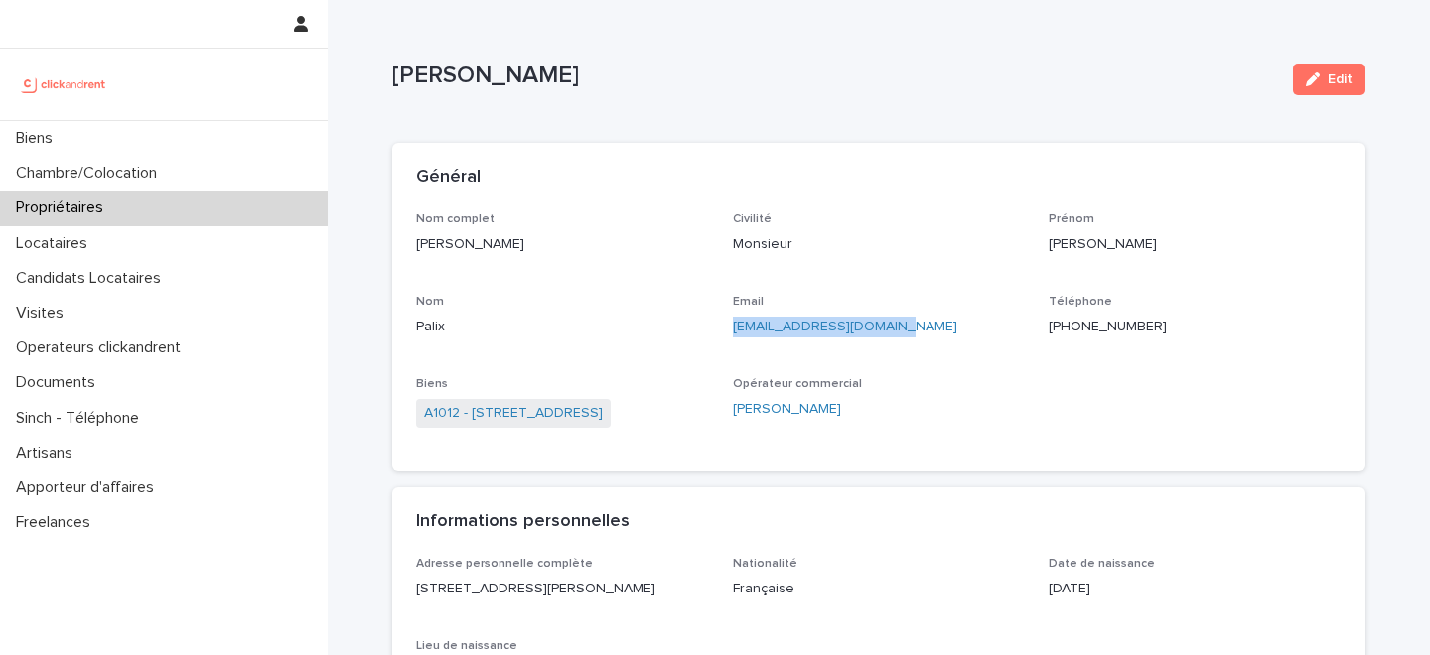
drag, startPoint x: 895, startPoint y: 334, endPoint x: 733, endPoint y: 330, distance: 161.9
click at [733, 330] on p "palix.johan@hotmail.com" at bounding box center [879, 327] width 293 height 21
copy link "palix.johan@hotmail.com"
click at [1094, 328] on p "+33656710370" at bounding box center [1195, 327] width 293 height 21
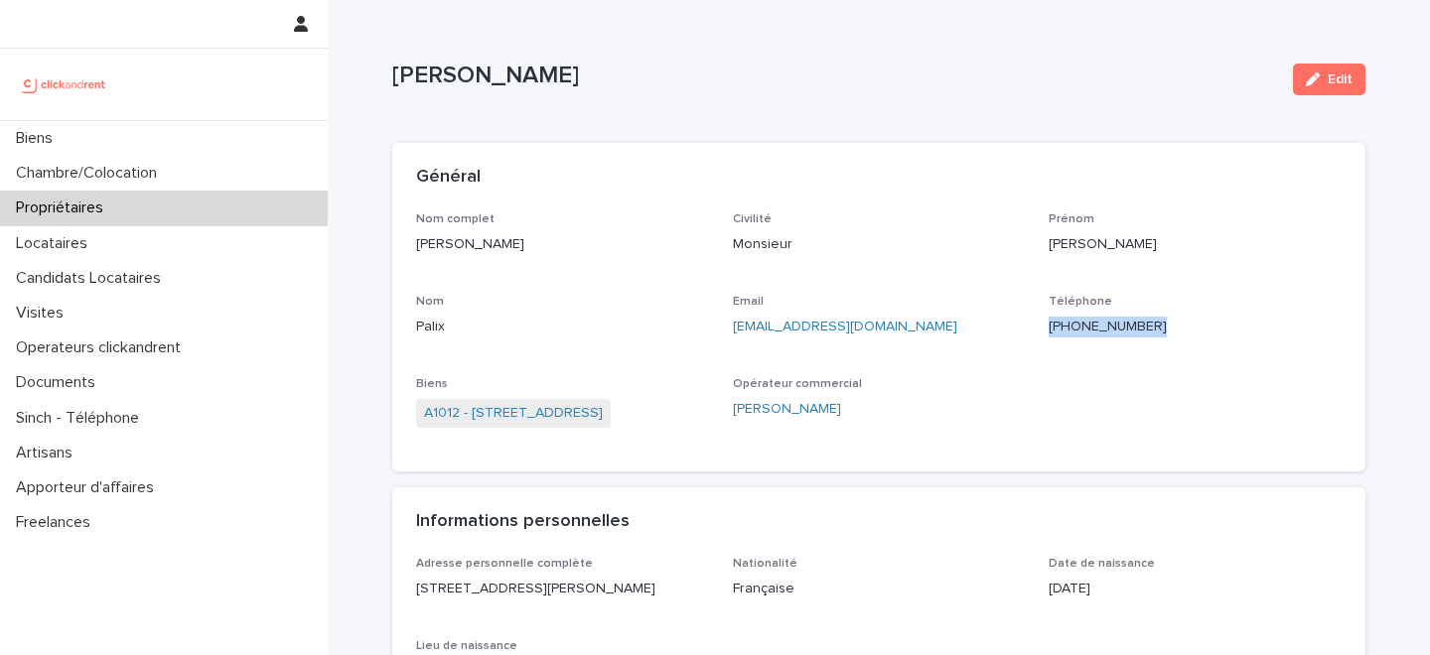
click at [1094, 328] on p "+33656710370" at bounding box center [1195, 327] width 293 height 21
copy p "+33656710370"
